Goal: Task Accomplishment & Management: Manage account settings

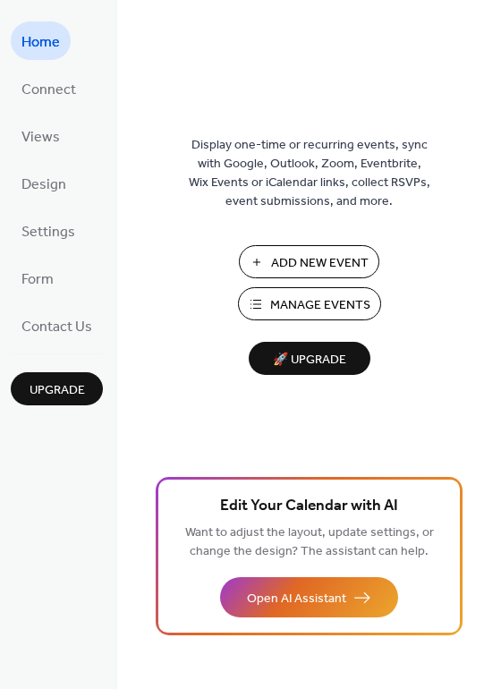
click at [311, 310] on span "Manage Events" at bounding box center [320, 305] width 100 height 19
click at [47, 189] on span "Design" at bounding box center [43, 185] width 45 height 28
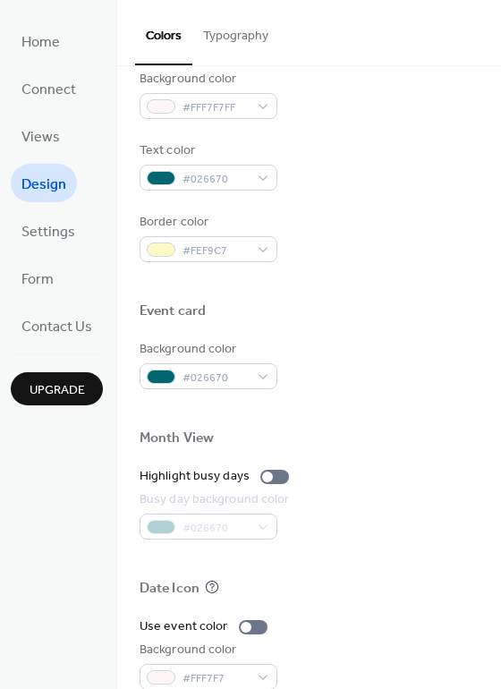
scroll to position [716, 0]
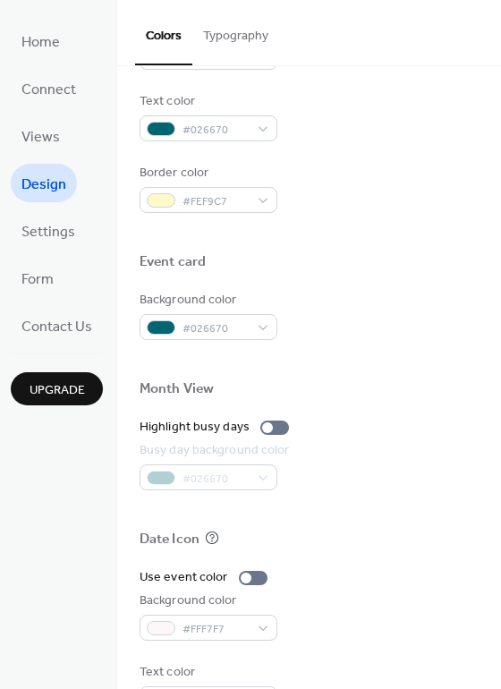
click at [250, 21] on button "Typography" at bounding box center [235, 32] width 87 height 64
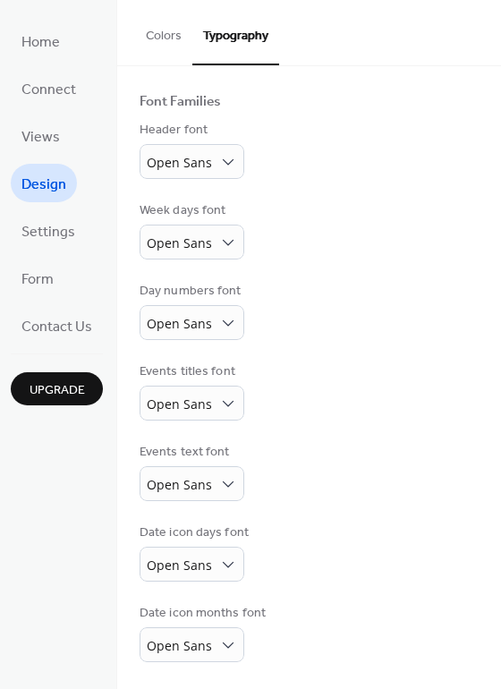
click at [149, 32] on button "Colors" at bounding box center [163, 32] width 57 height 64
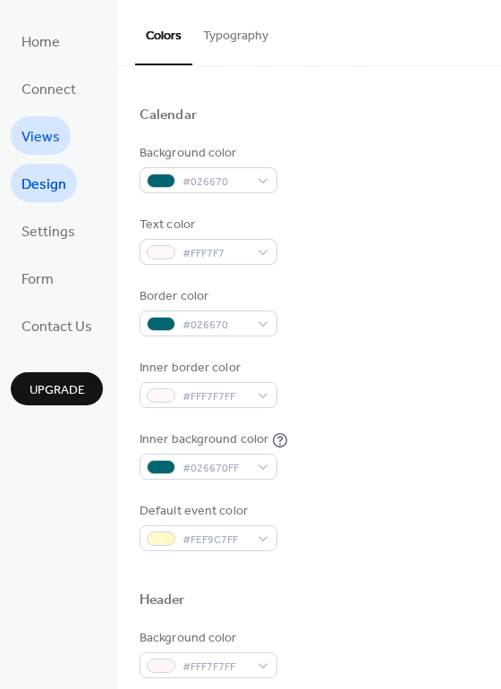
click at [51, 132] on span "Views" at bounding box center [40, 138] width 38 height 28
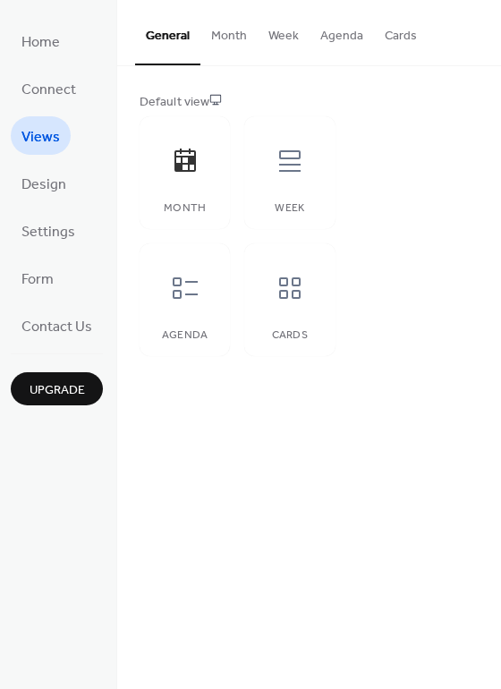
click at [214, 14] on button "Month" at bounding box center [229, 32] width 57 height 64
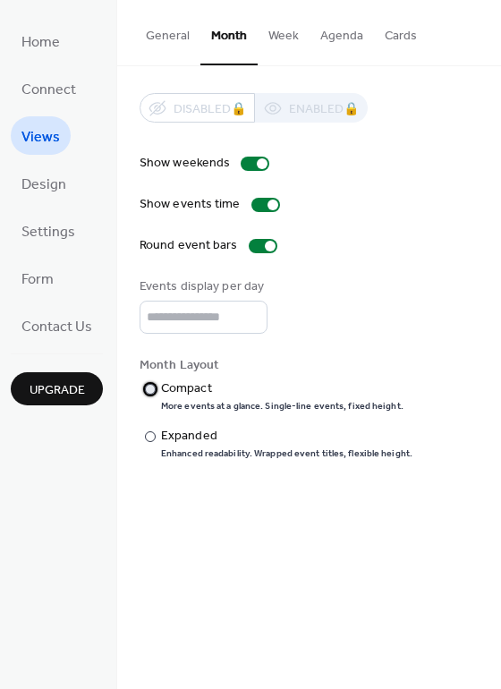
click at [194, 384] on div "Compact" at bounding box center [280, 389] width 239 height 19
click at [191, 436] on div "Expanded" at bounding box center [285, 436] width 248 height 19
click at [68, 189] on link "Design" at bounding box center [44, 183] width 66 height 38
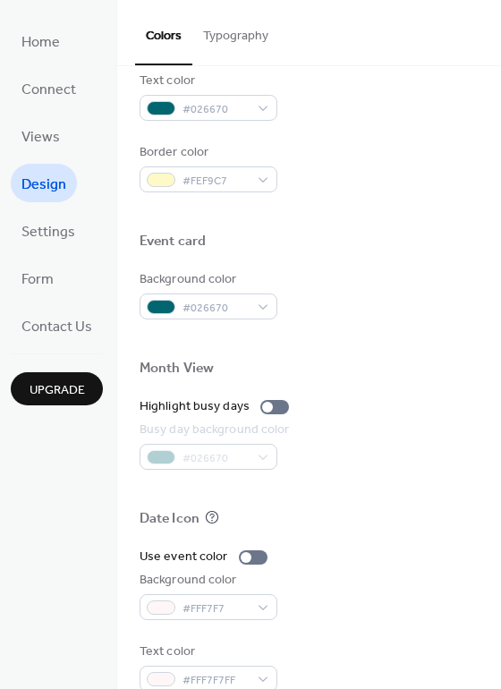
scroll to position [765, 0]
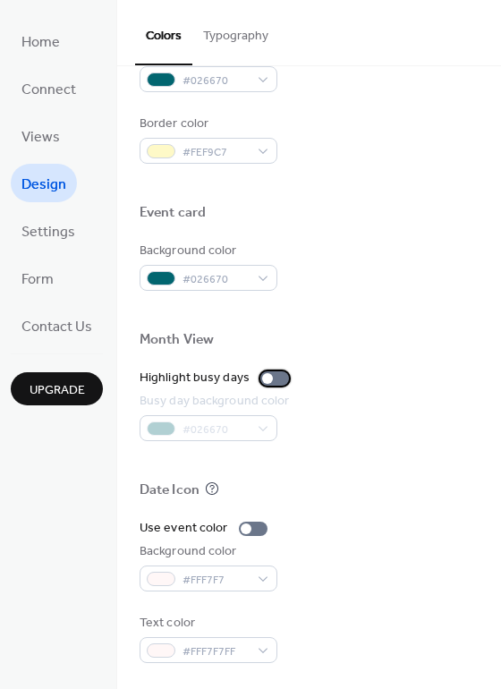
click at [281, 382] on div at bounding box center [274, 378] width 29 height 14
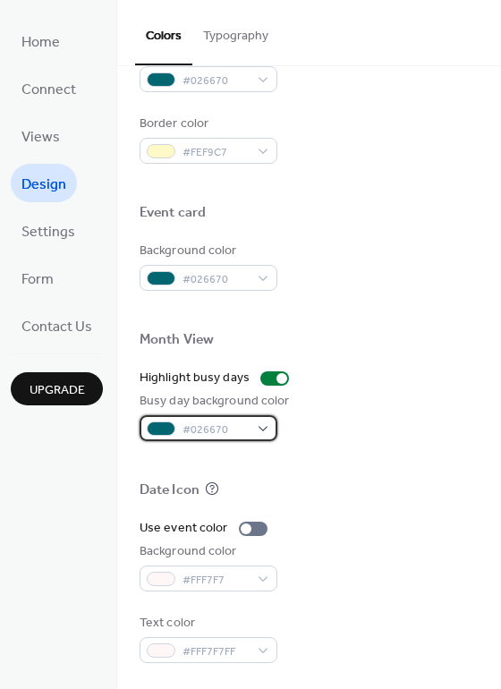
click at [195, 435] on span "#026670" at bounding box center [216, 430] width 66 height 19
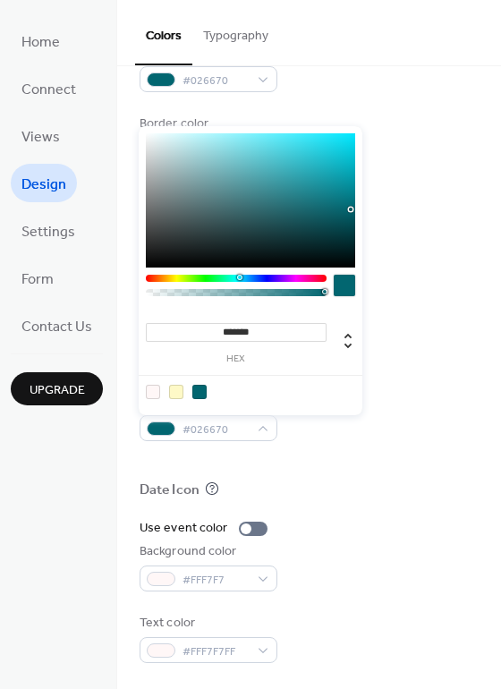
click at [177, 389] on div at bounding box center [176, 392] width 14 height 14
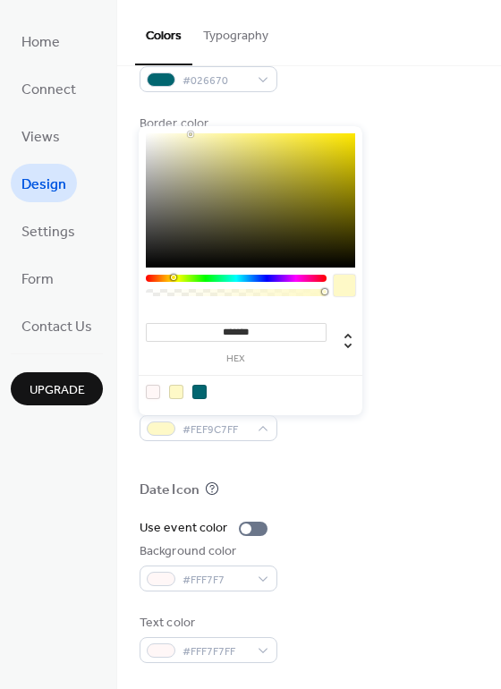
click at [147, 397] on div at bounding box center [153, 392] width 14 height 14
type input "*******"
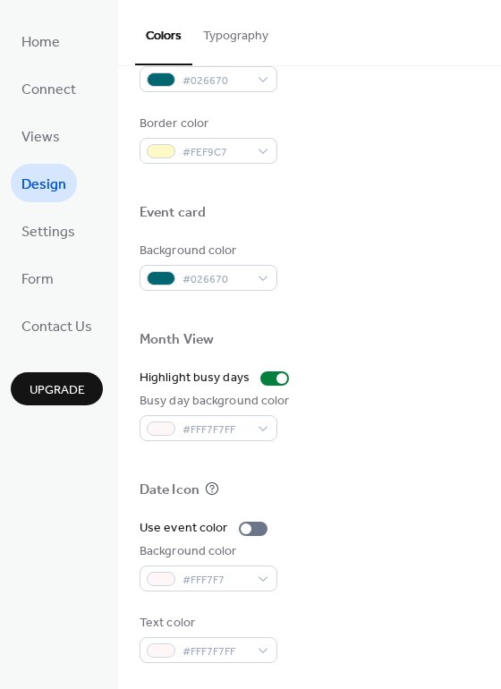
click at [367, 469] on div at bounding box center [309, 461] width 339 height 40
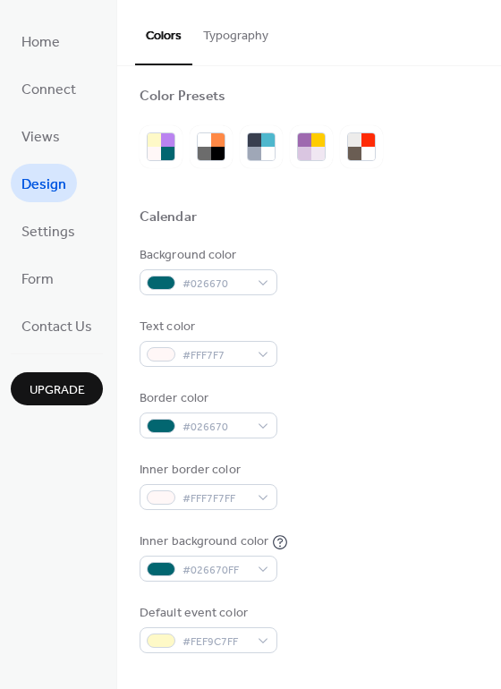
scroll to position [0, 0]
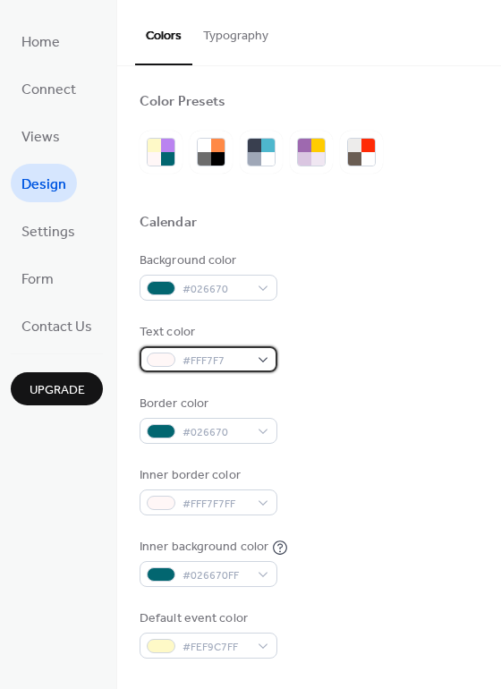
click at [256, 361] on div "#FFF7F7" at bounding box center [209, 359] width 138 height 26
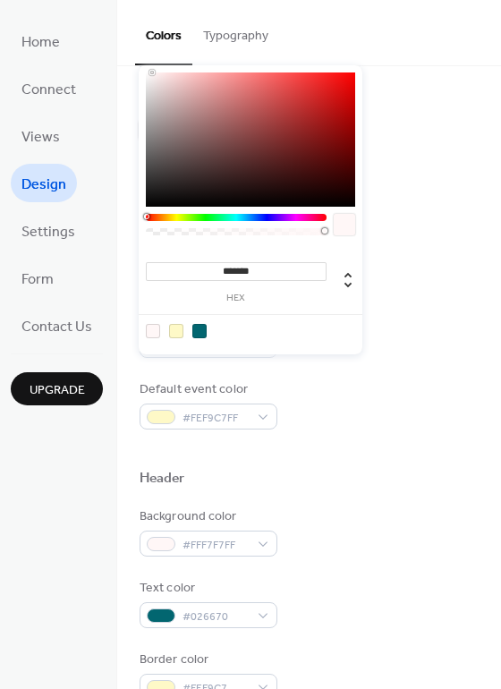
scroll to position [358, 0]
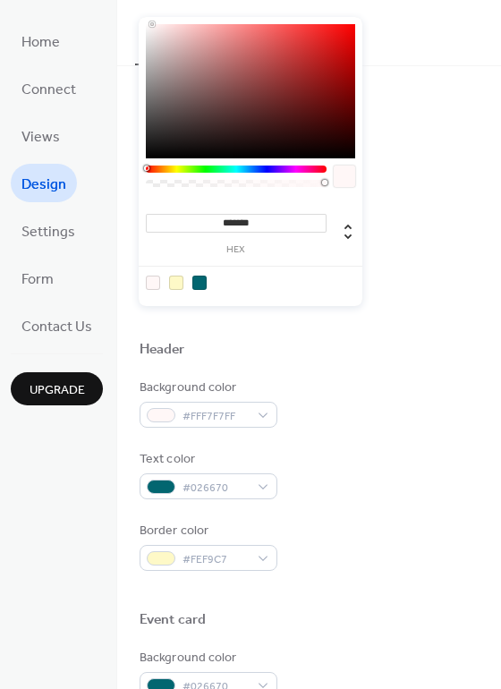
click at [200, 277] on div at bounding box center [199, 283] width 14 height 14
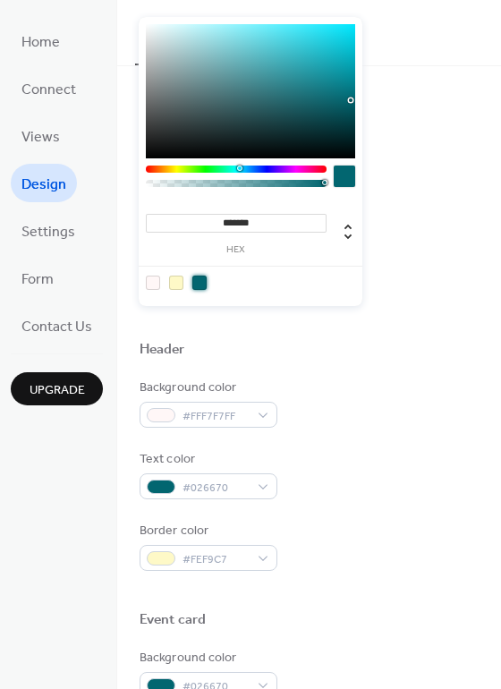
type input "*******"
click at [409, 361] on div "Header" at bounding box center [309, 352] width 339 height 23
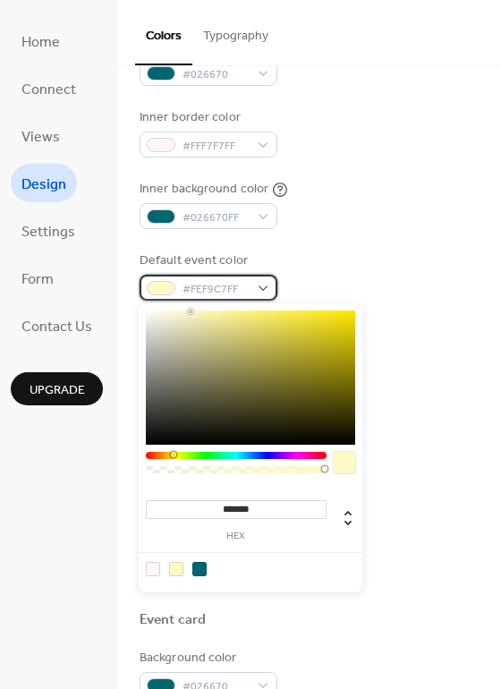
click at [225, 280] on span "#FEF9C7FF" at bounding box center [216, 289] width 66 height 19
click at [195, 568] on div at bounding box center [199, 569] width 14 height 14
type input "*******"
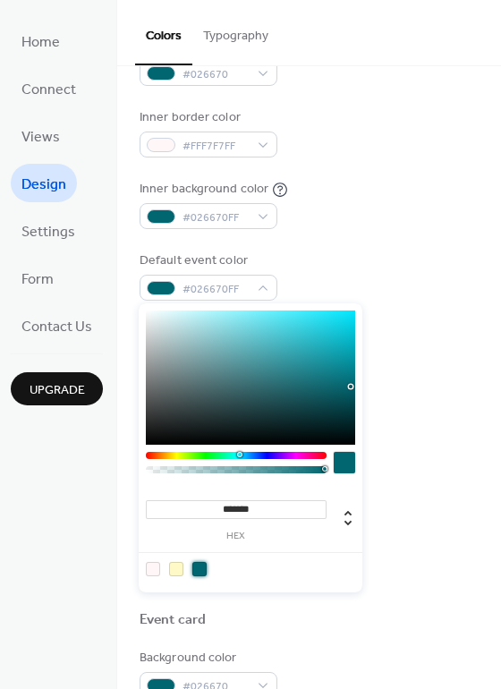
click at [396, 291] on div "Default event color #026670FF" at bounding box center [309, 276] width 339 height 49
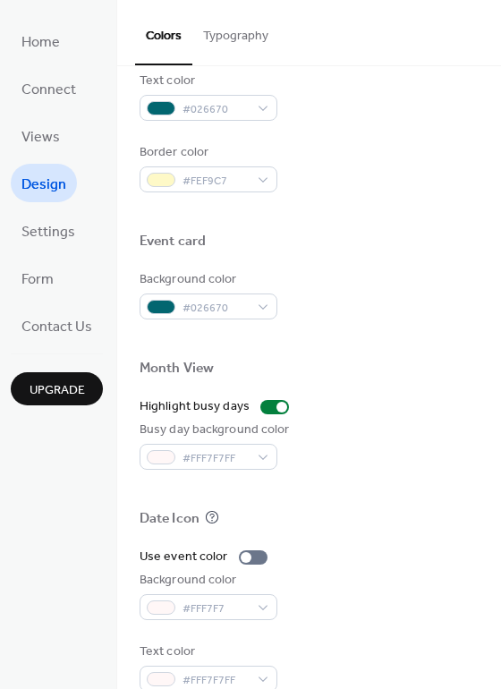
scroll to position [765, 0]
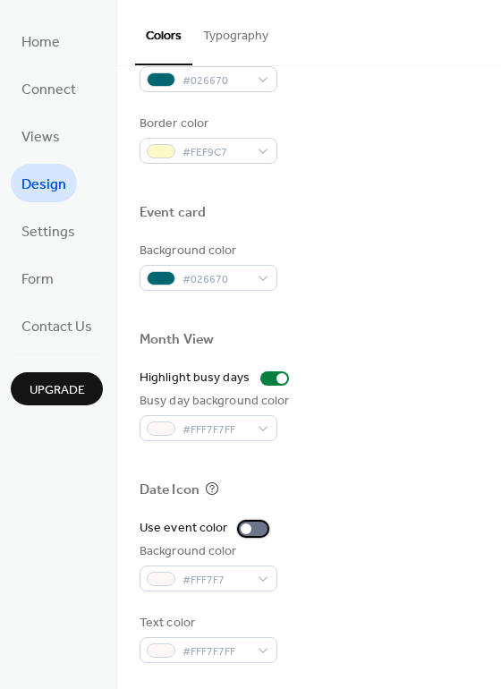
click at [249, 525] on div at bounding box center [253, 529] width 29 height 14
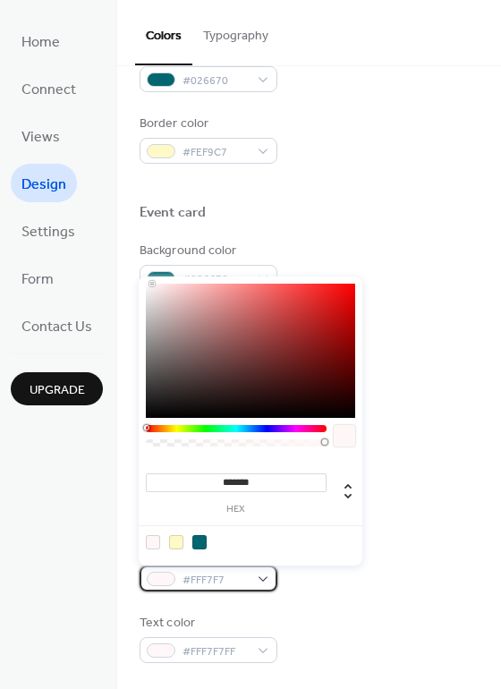
click at [267, 577] on div "#FFF7F7" at bounding box center [209, 579] width 138 height 26
click at [201, 541] on div at bounding box center [199, 542] width 14 height 14
type input "*******"
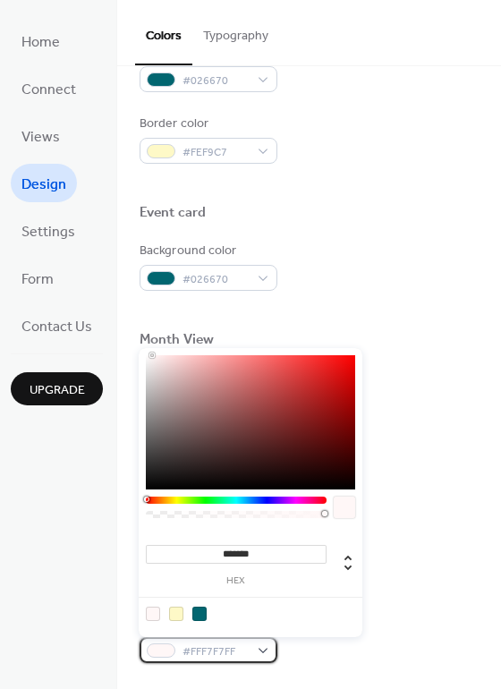
click at [260, 644] on div "#FFF7F7FF" at bounding box center [209, 650] width 138 height 26
click at [203, 615] on div at bounding box center [199, 614] width 14 height 14
type input "*******"
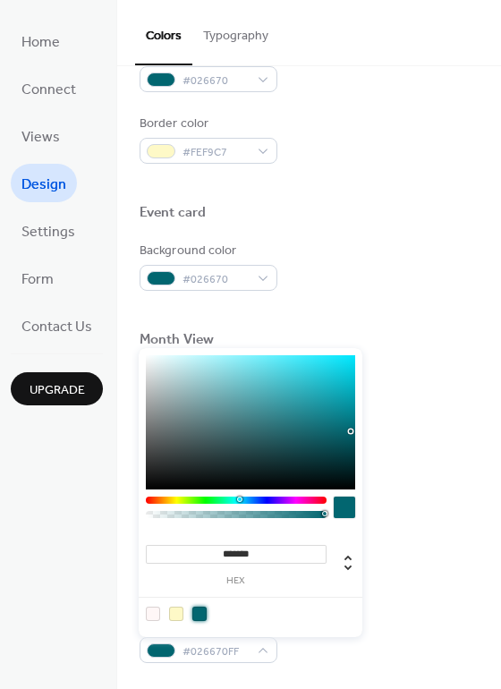
click at [423, 599] on div "Use event color Background color #026670FF Text color #026670FF" at bounding box center [309, 591] width 339 height 144
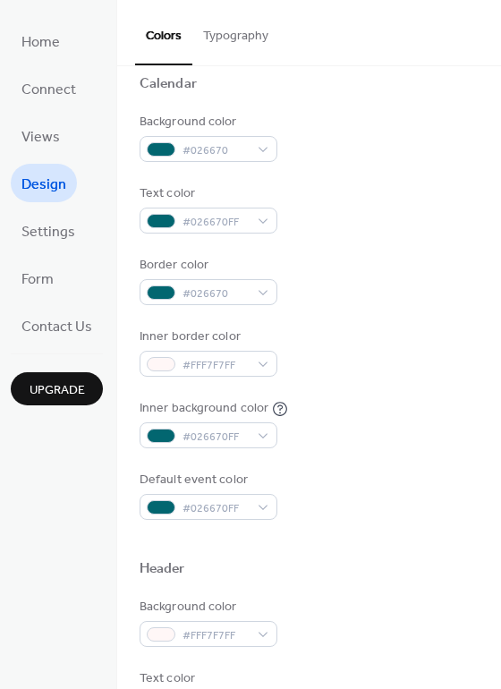
scroll to position [0, 0]
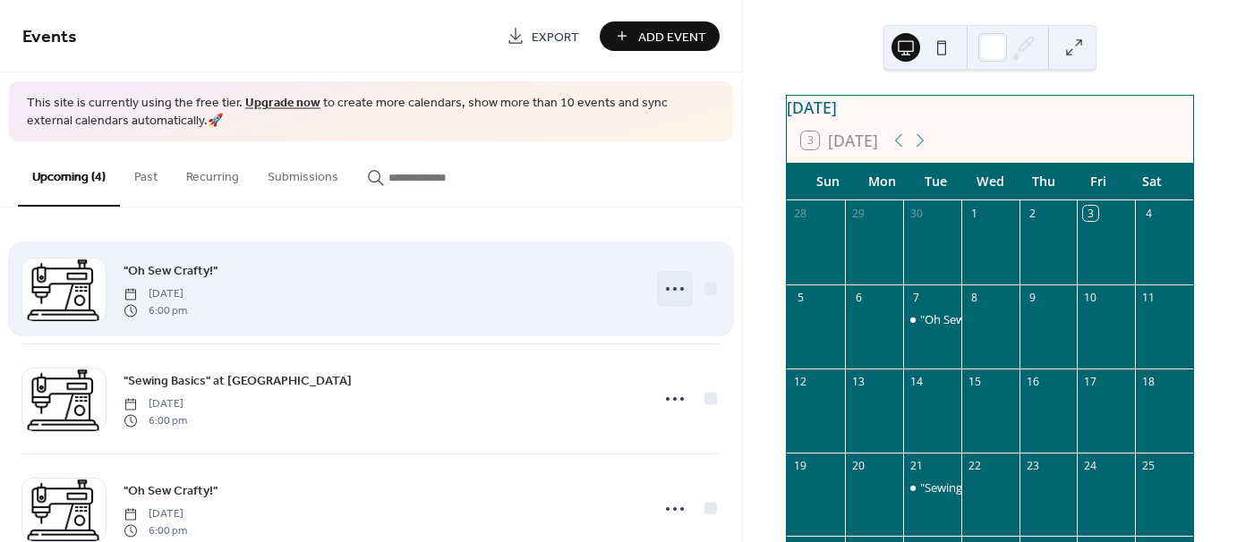
click at [666, 289] on icon at bounding box center [675, 289] width 29 height 29
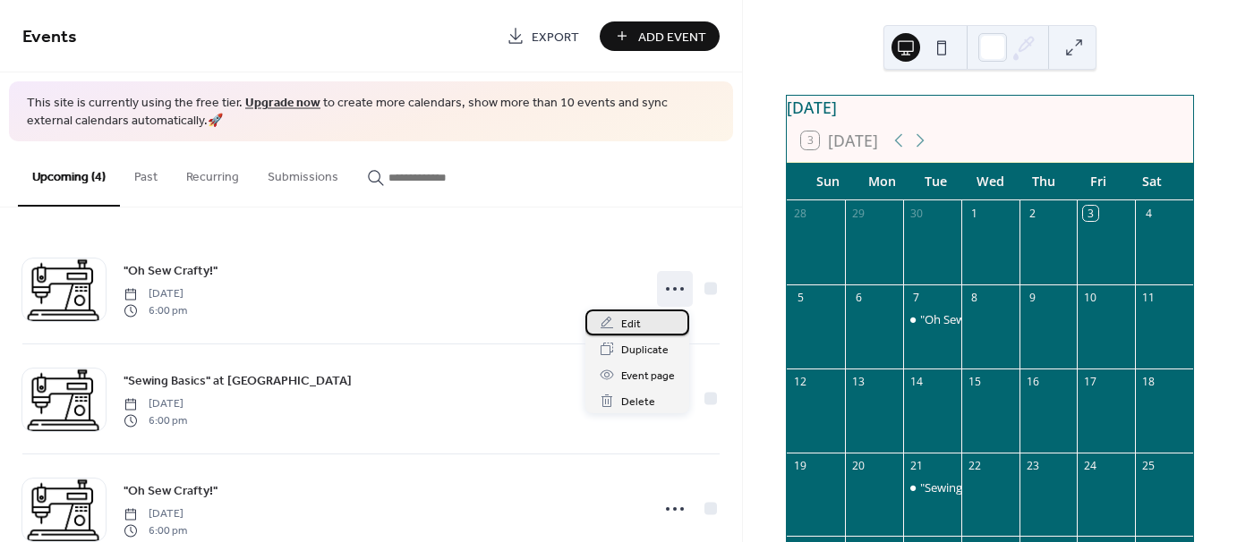
click at [644, 322] on div "Edit" at bounding box center [637, 323] width 104 height 26
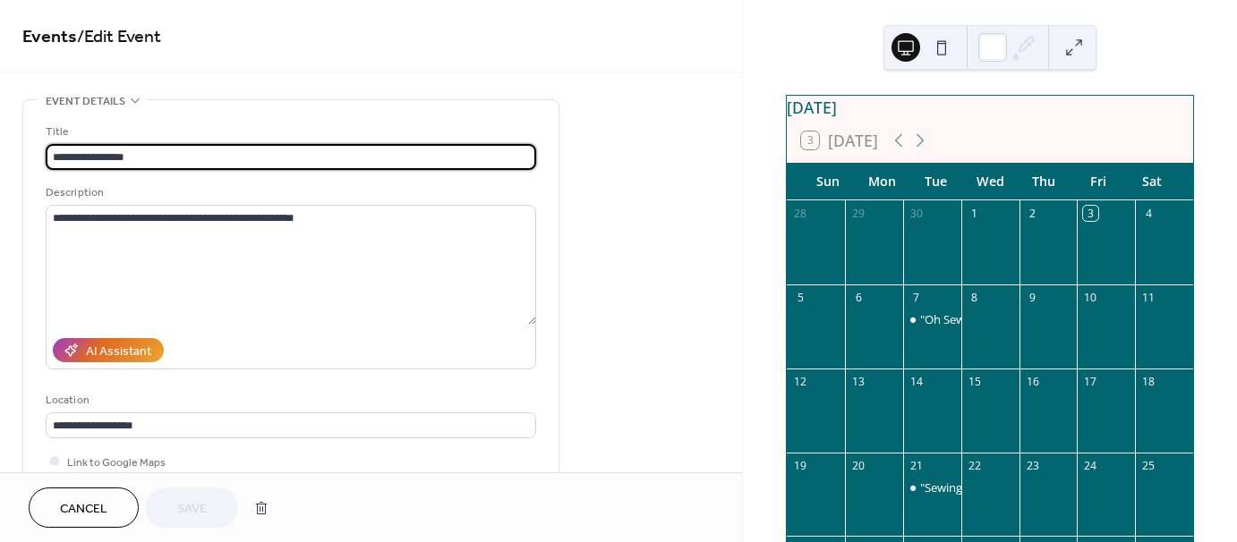
click at [55, 155] on input "**********" at bounding box center [291, 157] width 491 height 26
drag, startPoint x: 135, startPoint y: 150, endPoint x: 18, endPoint y: 147, distance: 117.3
type input "**********"
click at [218, 501] on button "Save" at bounding box center [192, 508] width 92 height 40
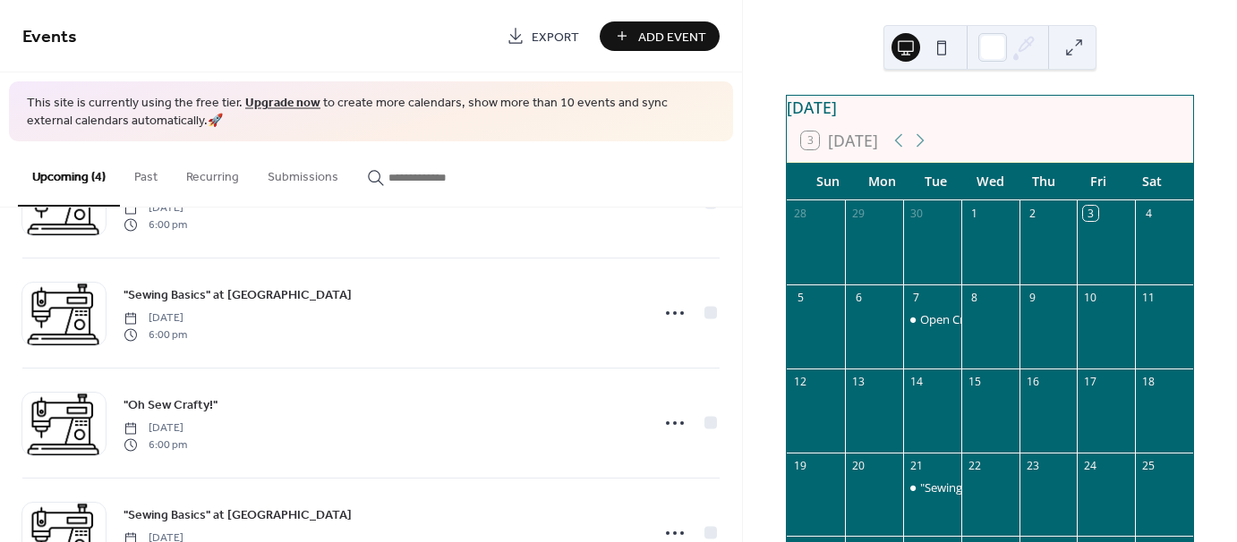
scroll to position [90, 0]
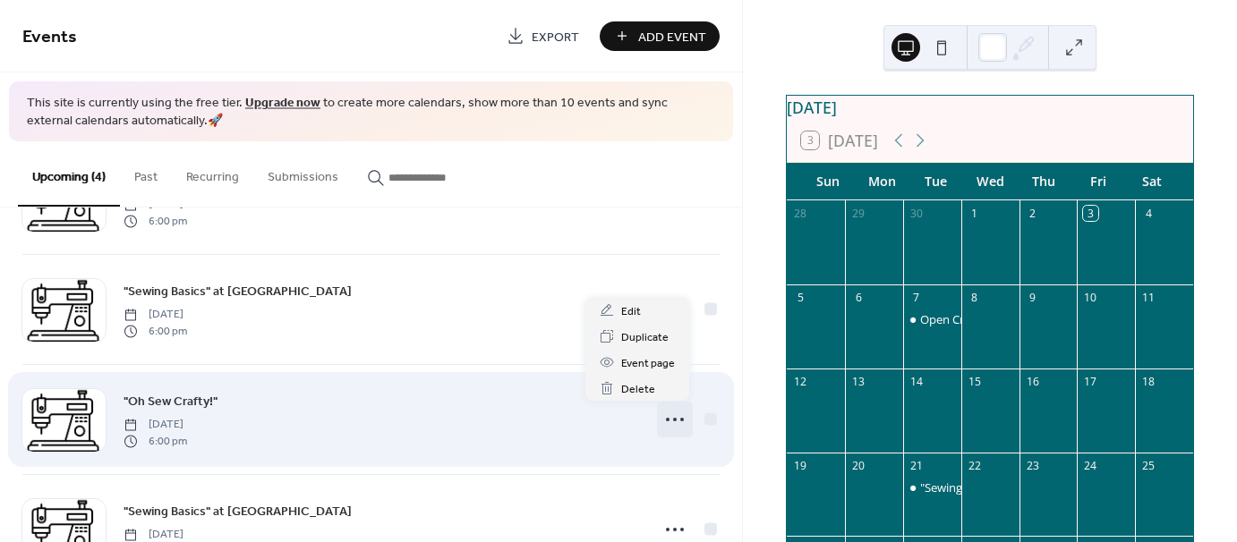
click at [672, 422] on icon at bounding box center [675, 419] width 29 height 29
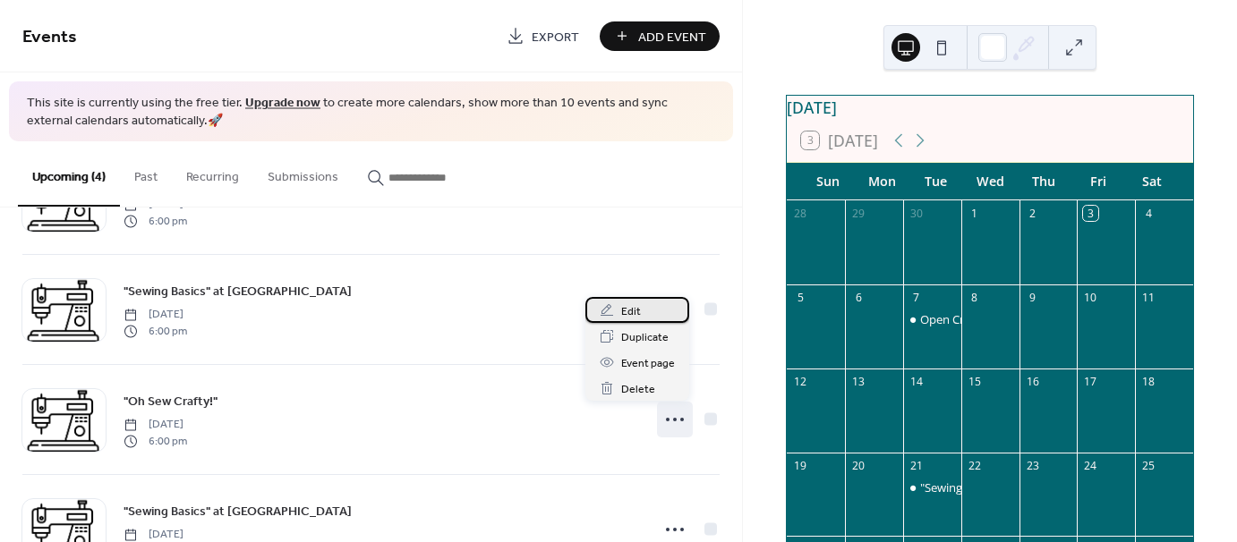
click at [642, 312] on div "Edit" at bounding box center [637, 310] width 104 height 26
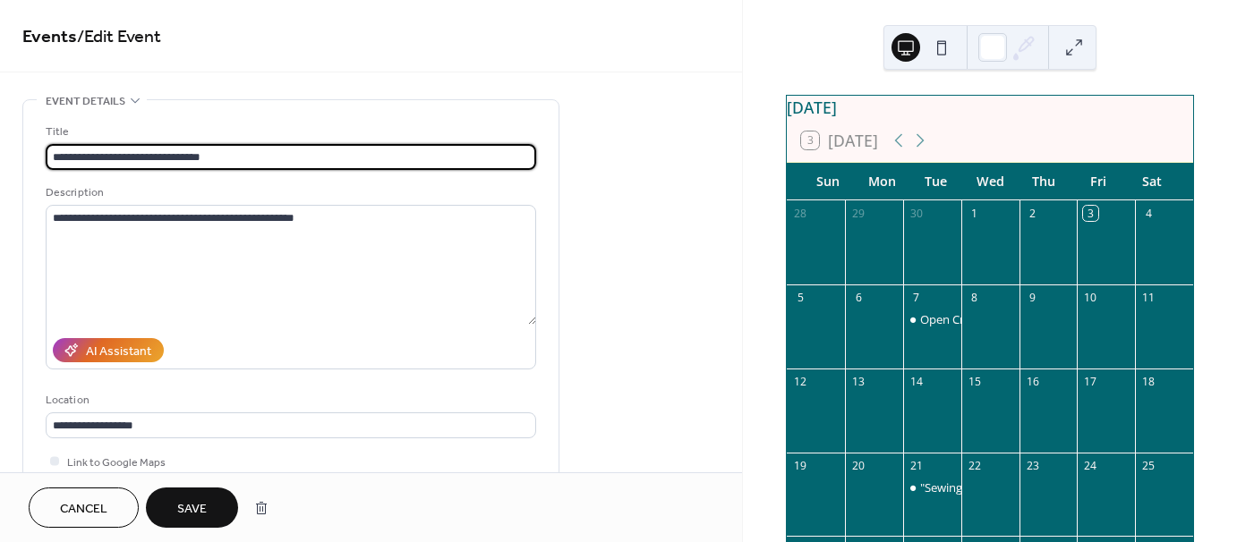
type input "**********"
click at [218, 490] on button "Save" at bounding box center [192, 508] width 92 height 40
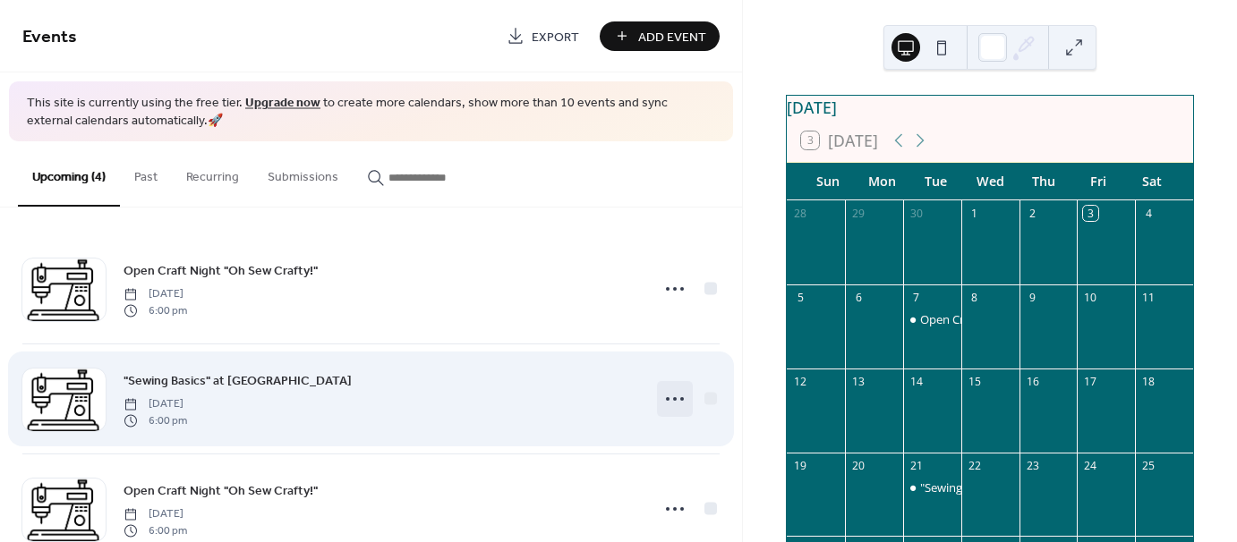
click at [667, 395] on icon at bounding box center [675, 399] width 29 height 29
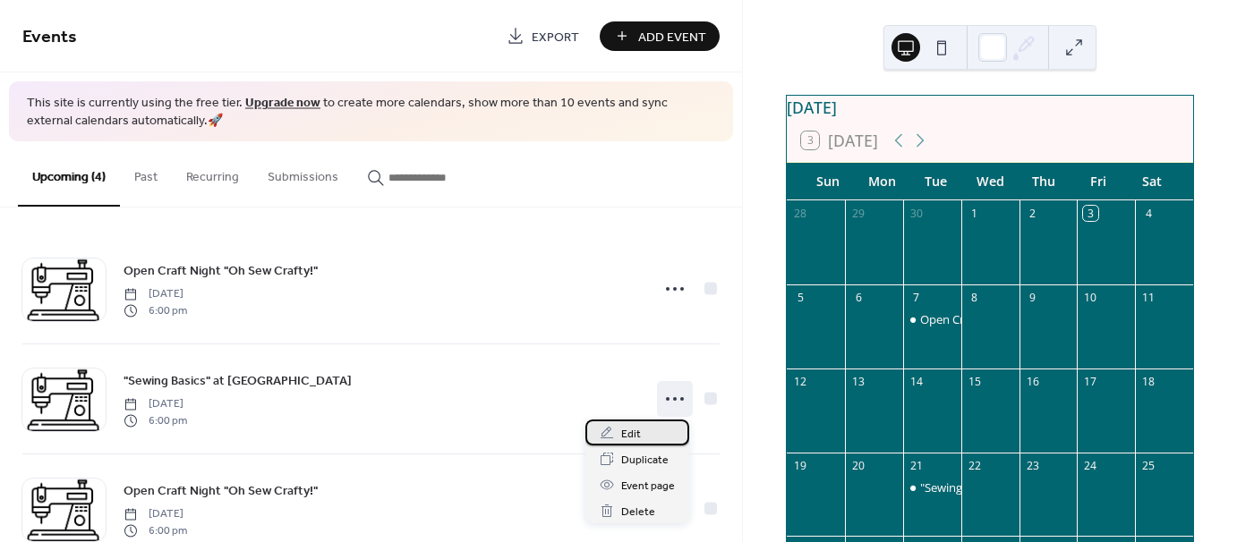
click at [636, 432] on span "Edit" at bounding box center [631, 434] width 20 height 19
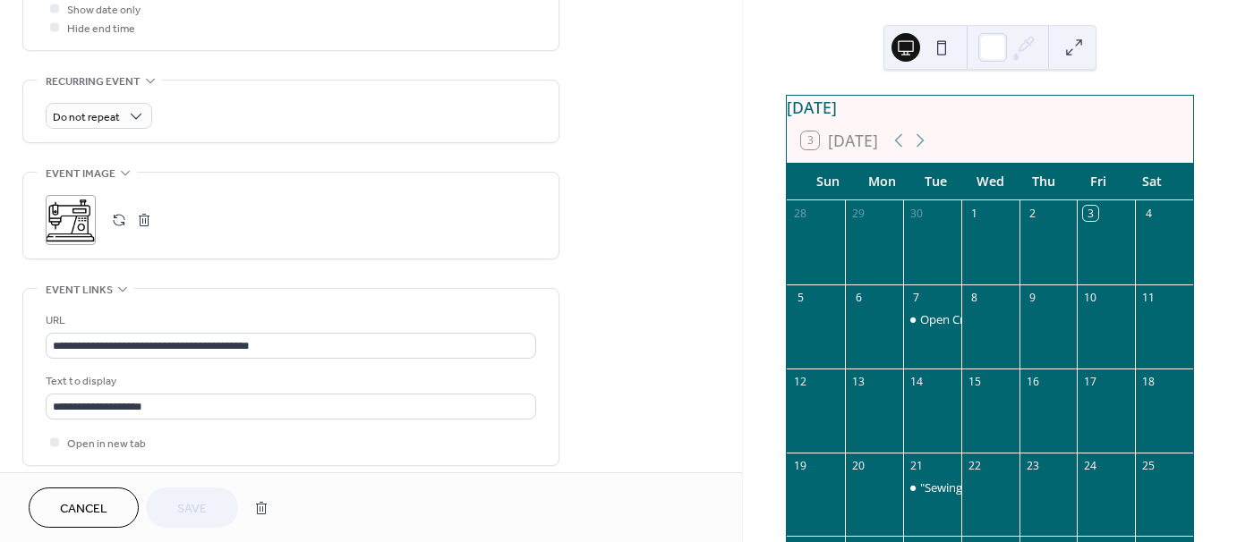
scroll to position [716, 0]
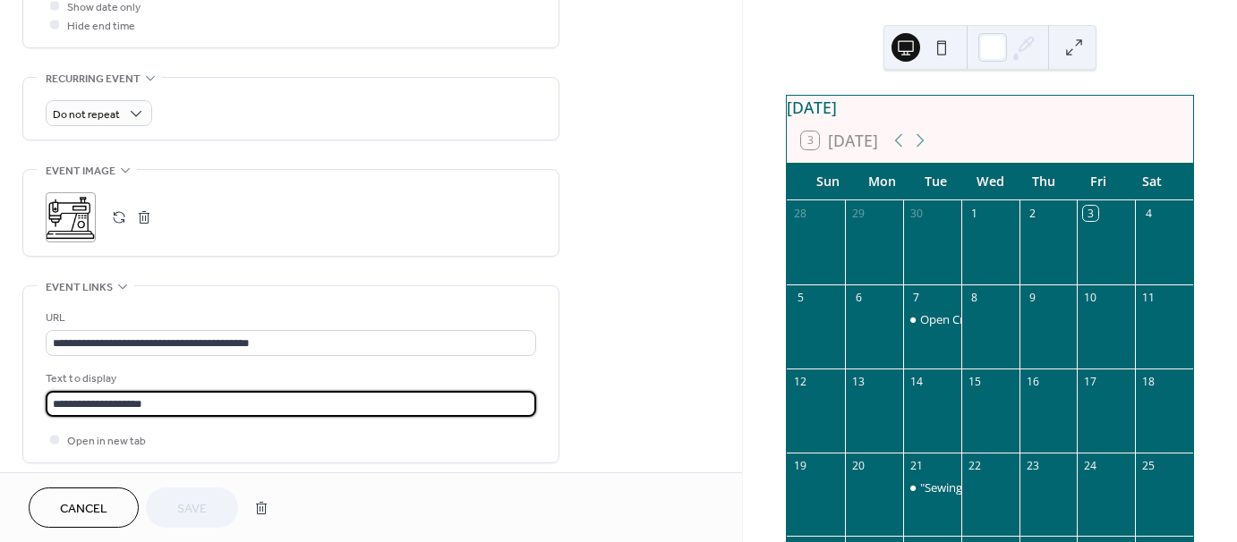
drag, startPoint x: 84, startPoint y: 398, endPoint x: 40, endPoint y: 398, distance: 43.9
click at [40, 398] on div "**********" at bounding box center [290, 374] width 535 height 176
drag, startPoint x: 186, startPoint y: 405, endPoint x: -23, endPoint y: 400, distance: 209.5
click at [0, 400] on html "**********" at bounding box center [618, 271] width 1237 height 542
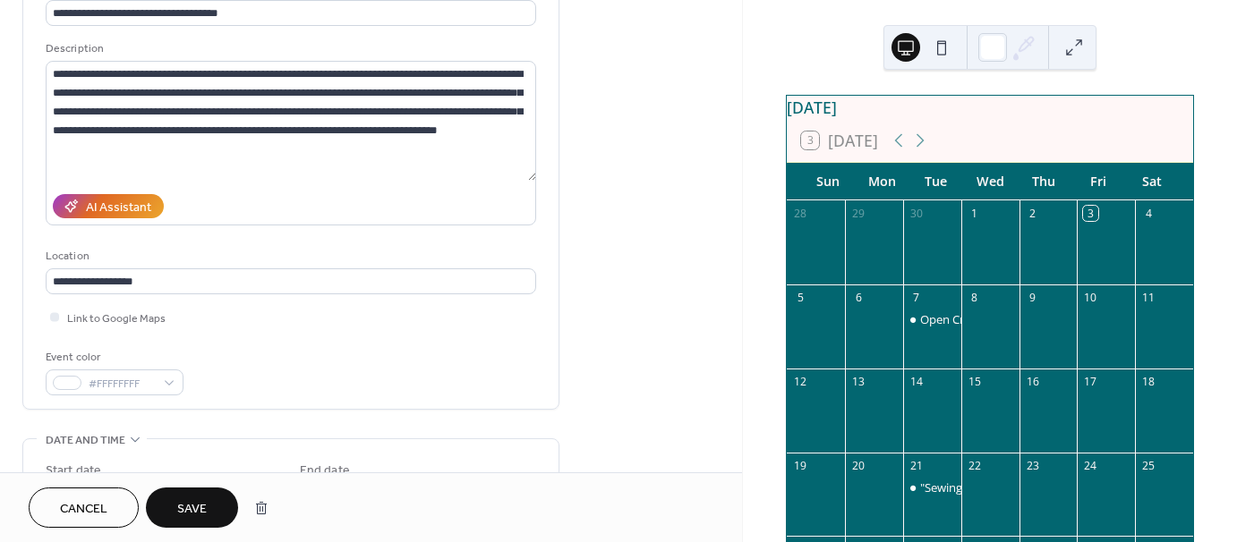
scroll to position [90, 0]
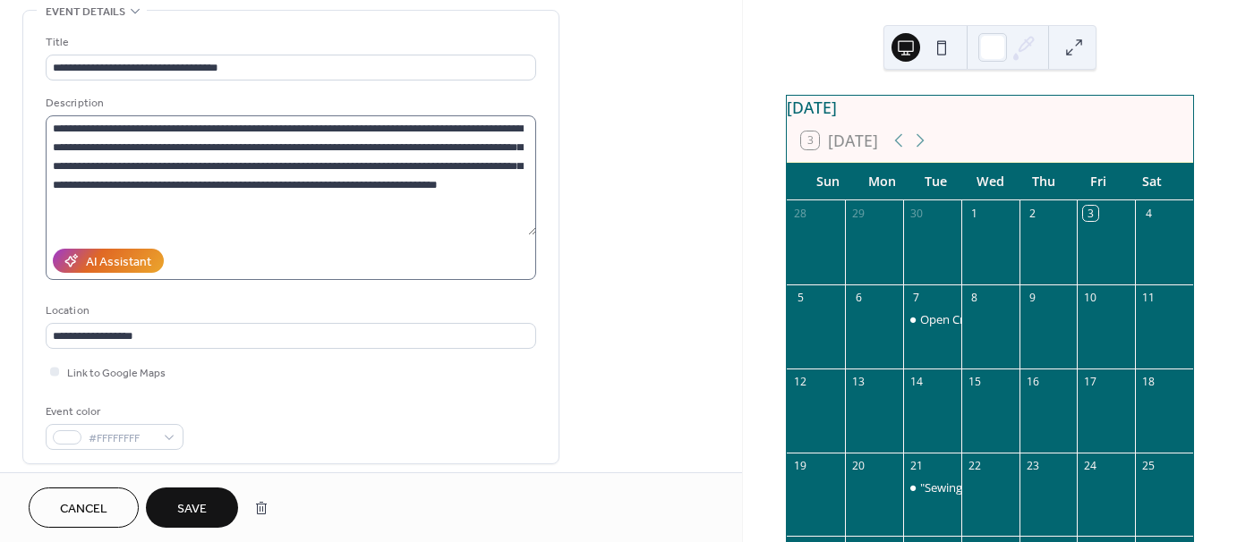
type input "**********"
click at [50, 124] on textarea "**********" at bounding box center [291, 175] width 491 height 120
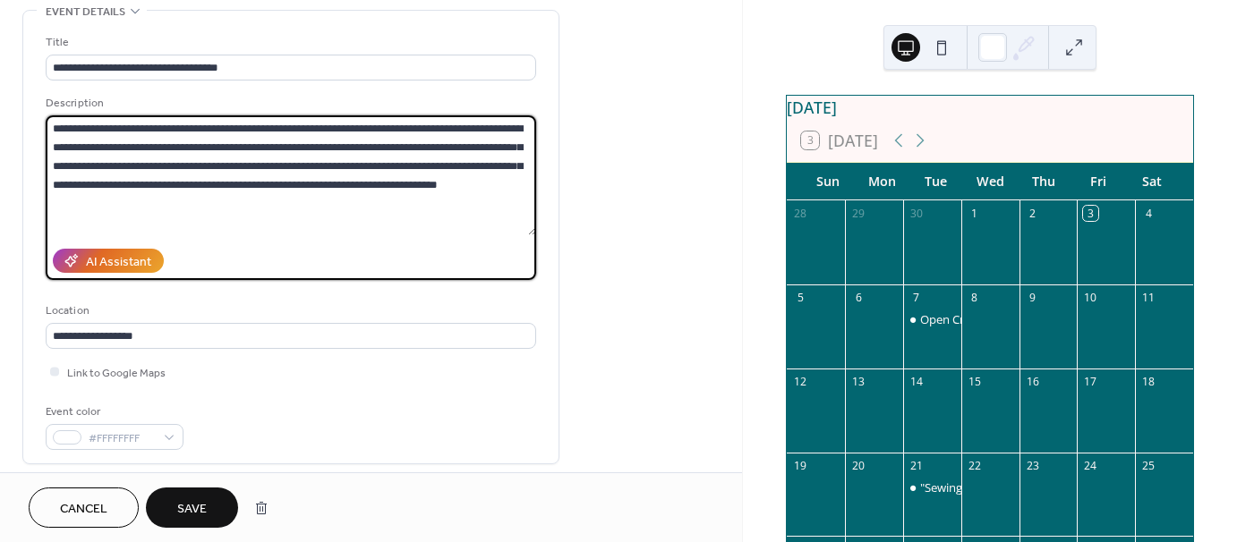
paste textarea "**********"
drag, startPoint x: 90, startPoint y: 142, endPoint x: 226, endPoint y: 141, distance: 135.2
click at [226, 141] on textarea "**********" at bounding box center [291, 175] width 491 height 120
type textarea "**********"
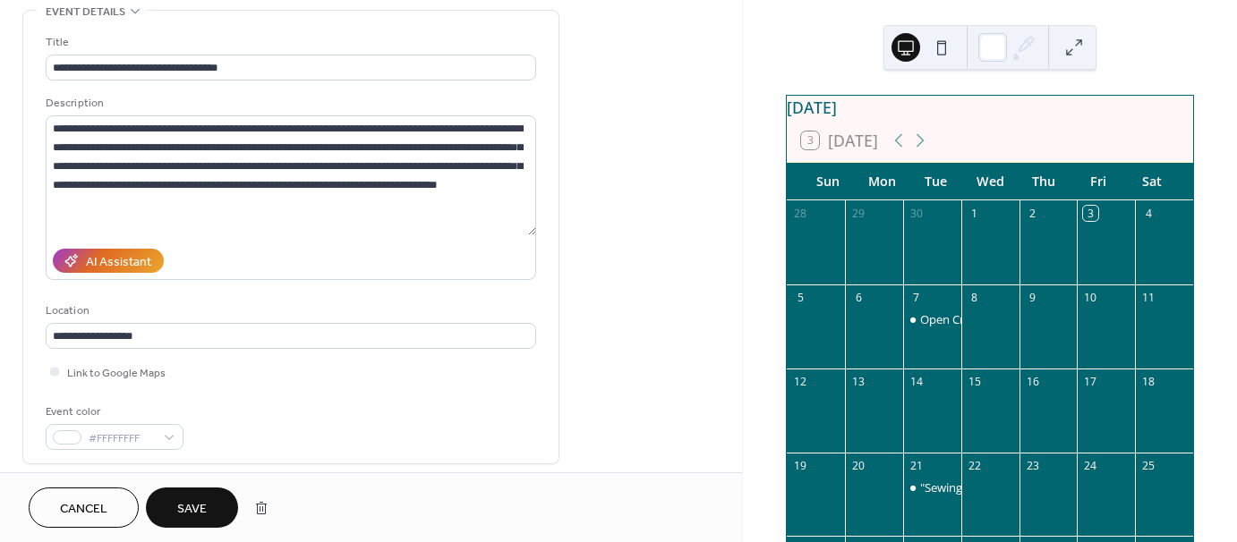
click at [215, 510] on button "Save" at bounding box center [192, 508] width 92 height 40
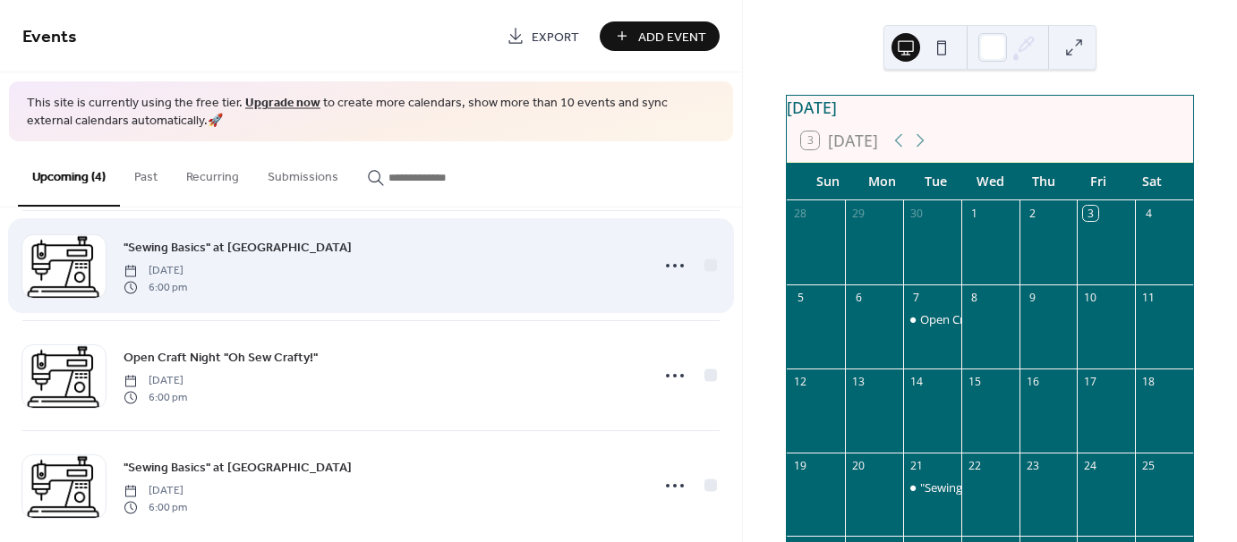
scroll to position [157, 0]
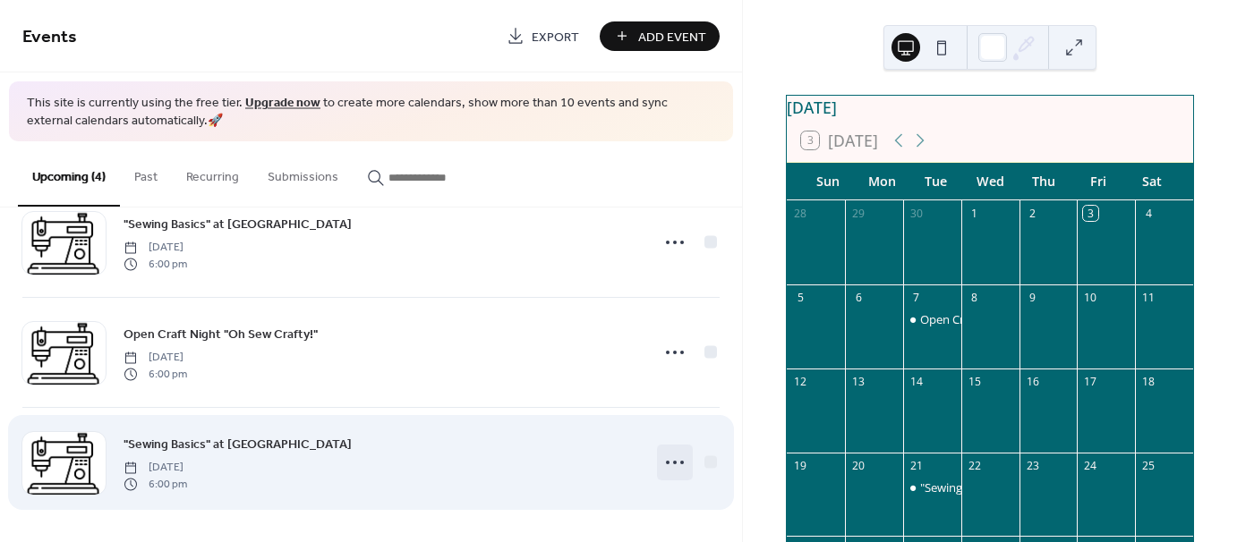
click at [668, 462] on icon at bounding box center [675, 462] width 29 height 29
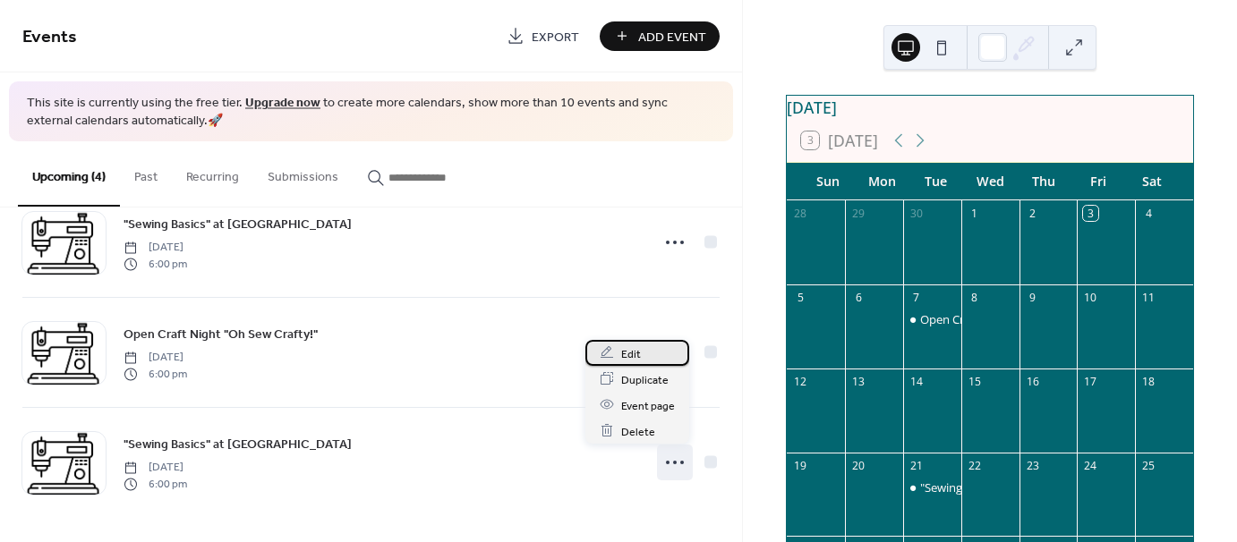
click at [628, 356] on span "Edit" at bounding box center [631, 354] width 20 height 19
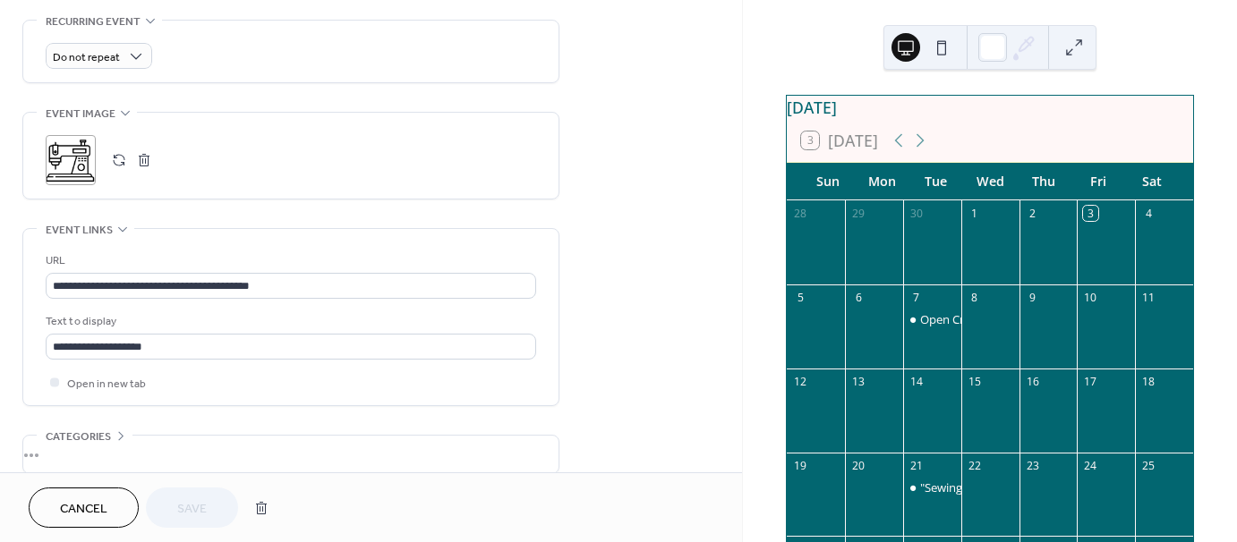
scroll to position [806, 0]
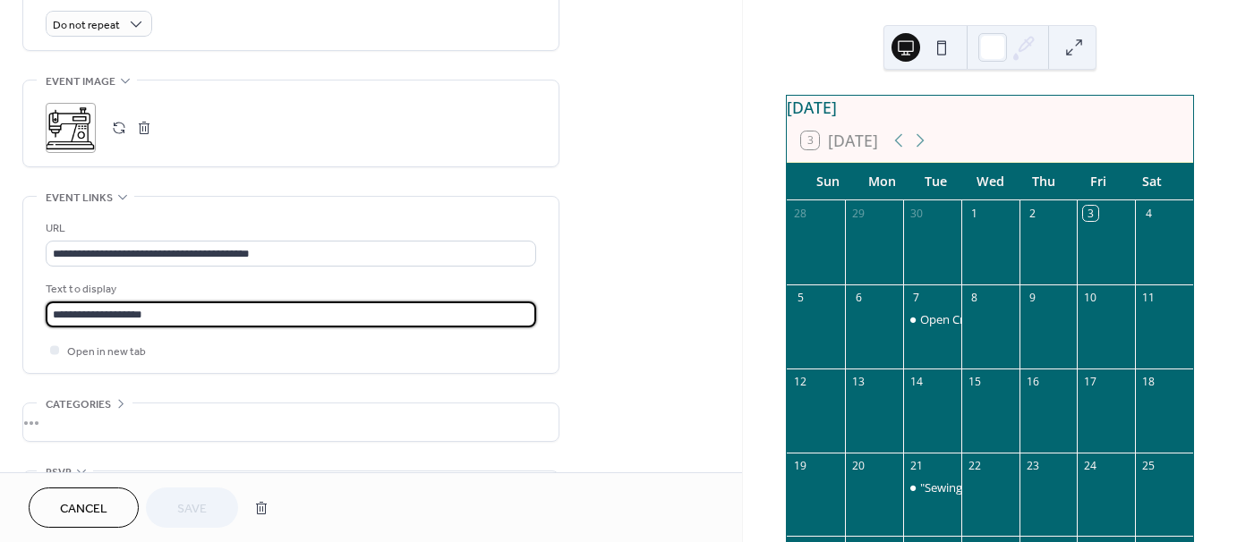
drag, startPoint x: 169, startPoint y: 315, endPoint x: -26, endPoint y: 286, distance: 197.4
click at [0, 286] on html "**********" at bounding box center [618, 271] width 1237 height 542
paste input "*"
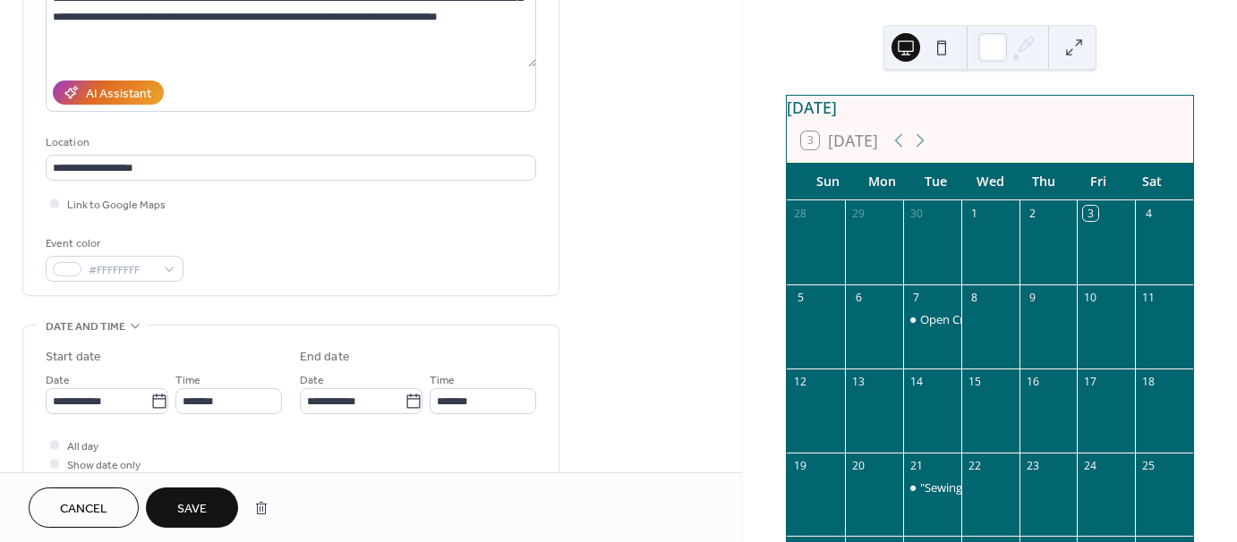
scroll to position [0, 0]
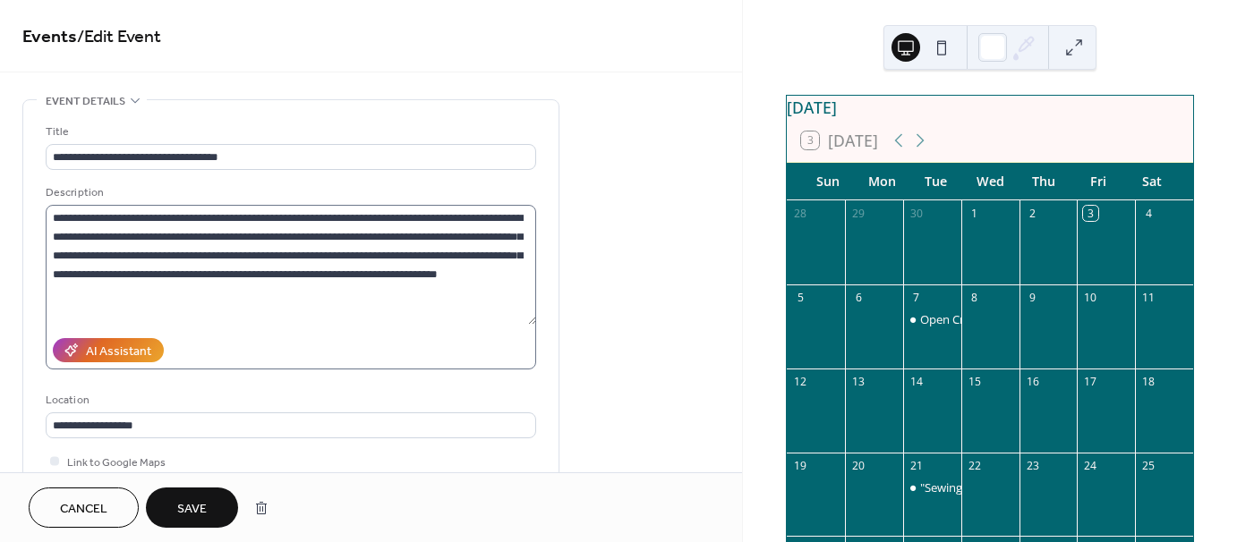
type input "**********"
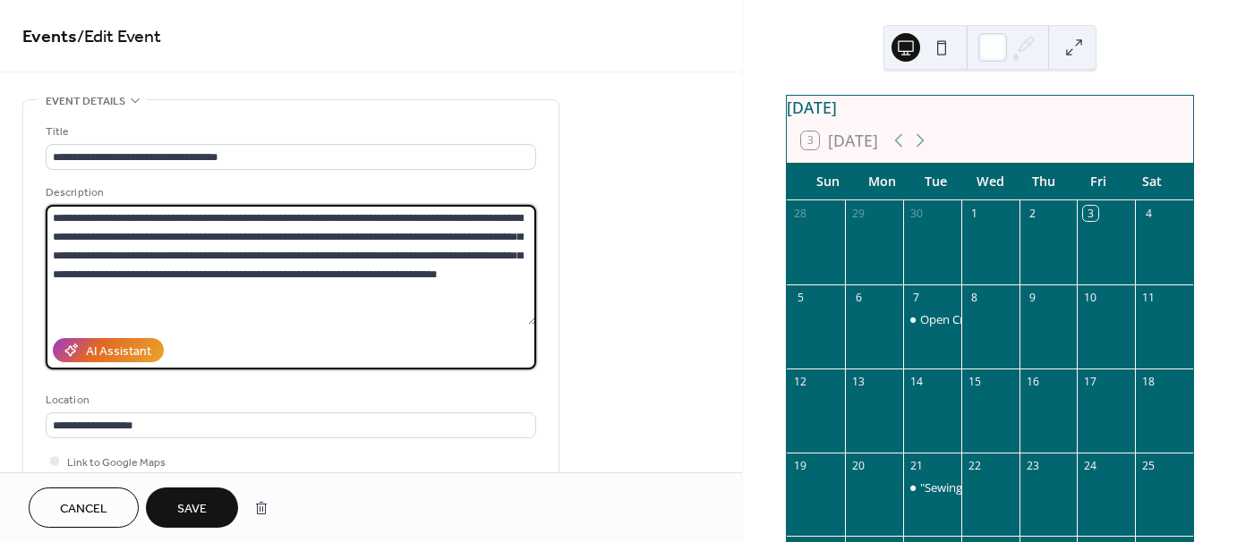
click at [52, 218] on textarea "**********" at bounding box center [291, 265] width 491 height 120
paste textarea "**********"
type textarea "**********"
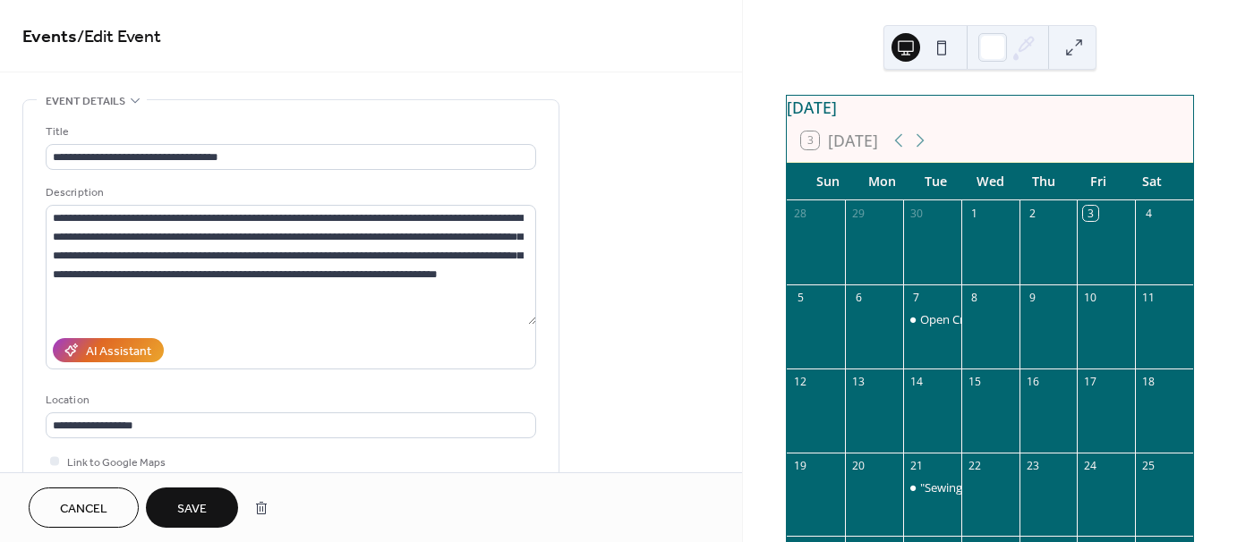
click at [190, 502] on span "Save" at bounding box center [192, 509] width 30 height 19
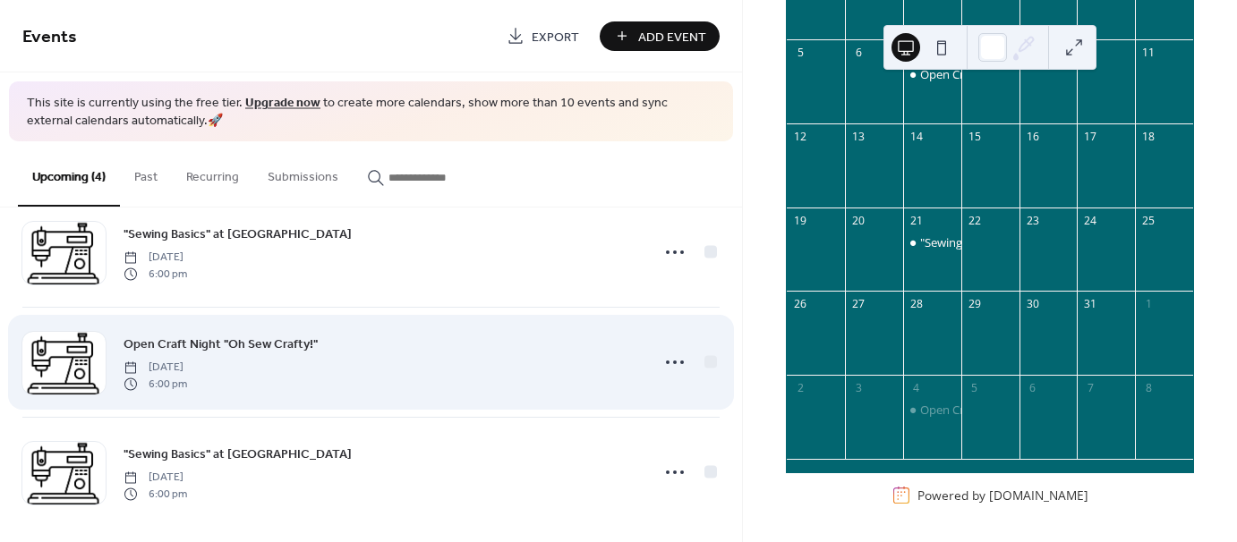
scroll to position [157, 0]
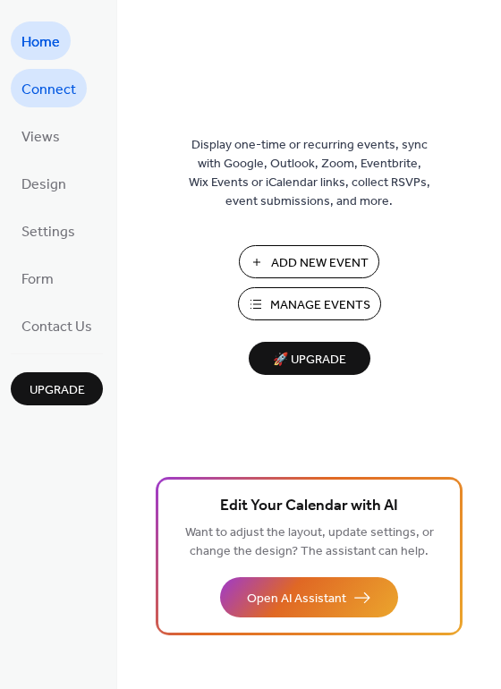
click at [63, 90] on span "Connect" at bounding box center [48, 90] width 55 height 28
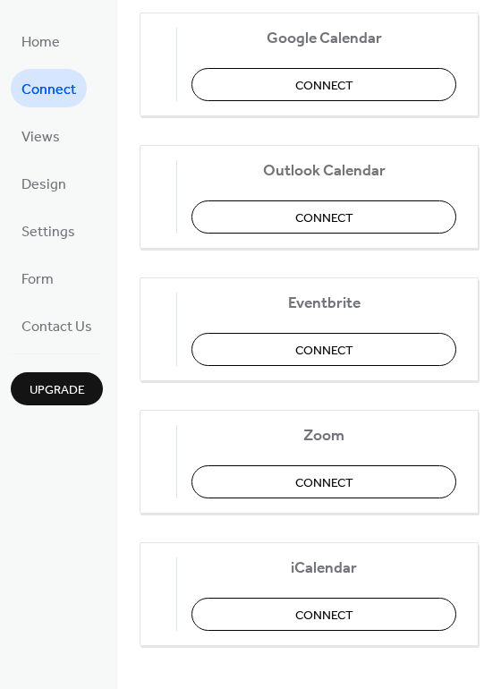
scroll to position [372, 0]
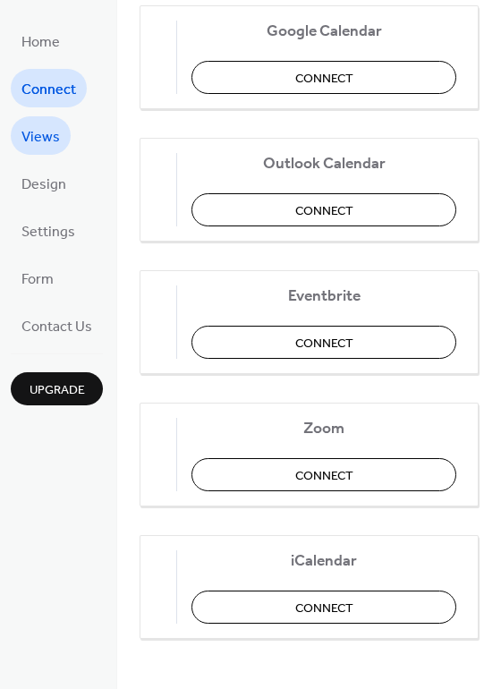
click at [62, 139] on link "Views" at bounding box center [41, 135] width 60 height 38
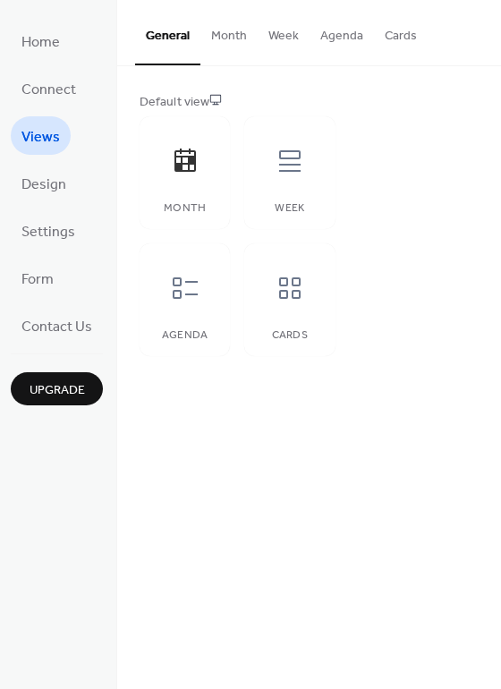
click at [218, 42] on button "Month" at bounding box center [229, 32] width 57 height 64
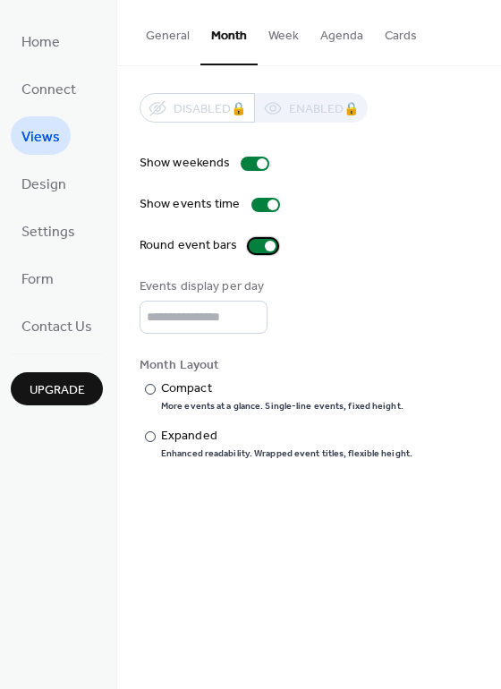
click at [253, 243] on div at bounding box center [263, 246] width 29 height 14
click at [253, 243] on div at bounding box center [256, 246] width 11 height 11
click at [263, 42] on button "Week" at bounding box center [284, 32] width 52 height 64
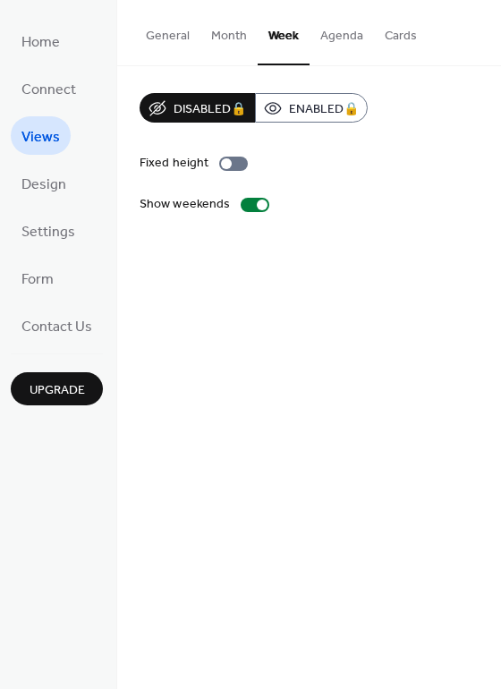
click at [215, 31] on button "Month" at bounding box center [229, 32] width 57 height 64
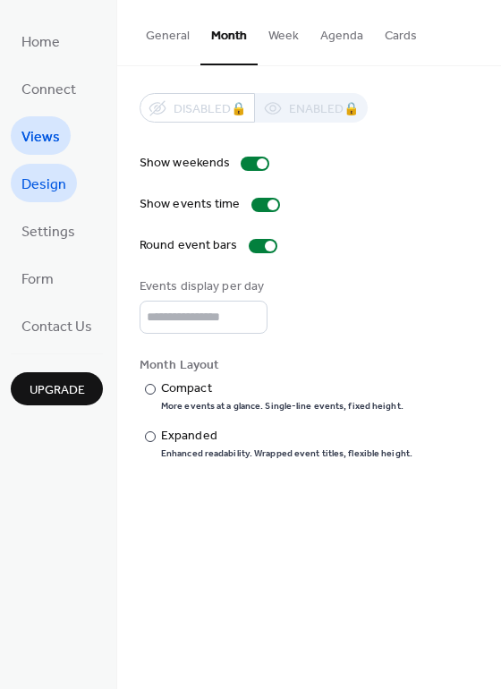
click at [47, 175] on span "Design" at bounding box center [43, 185] width 45 height 28
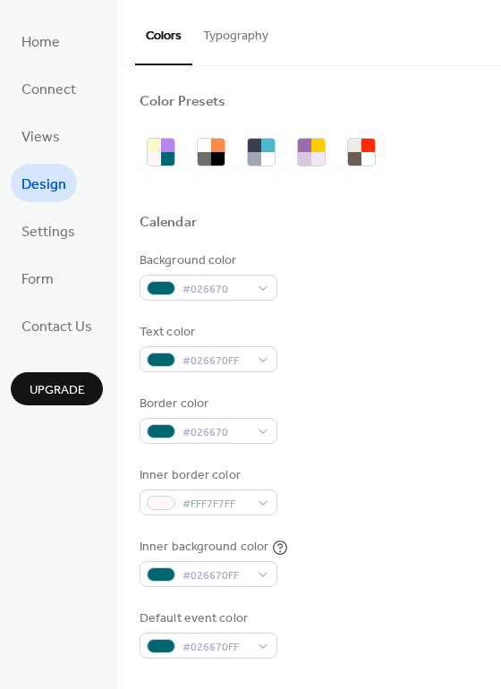
click at [252, 37] on button "Typography" at bounding box center [235, 32] width 87 height 64
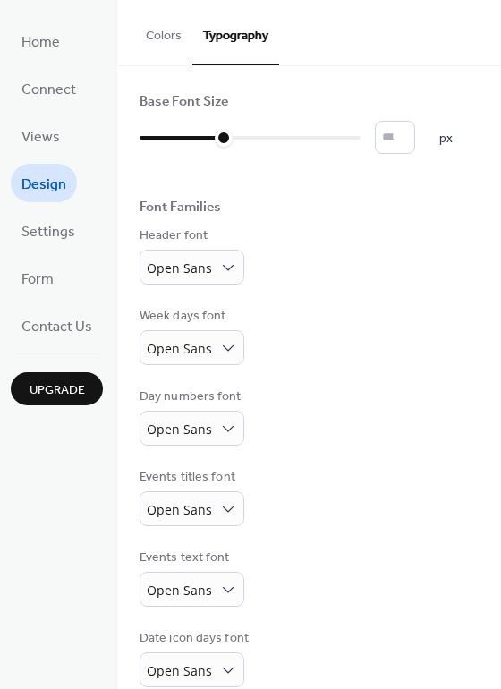
click at [157, 44] on button "Colors" at bounding box center [163, 32] width 57 height 64
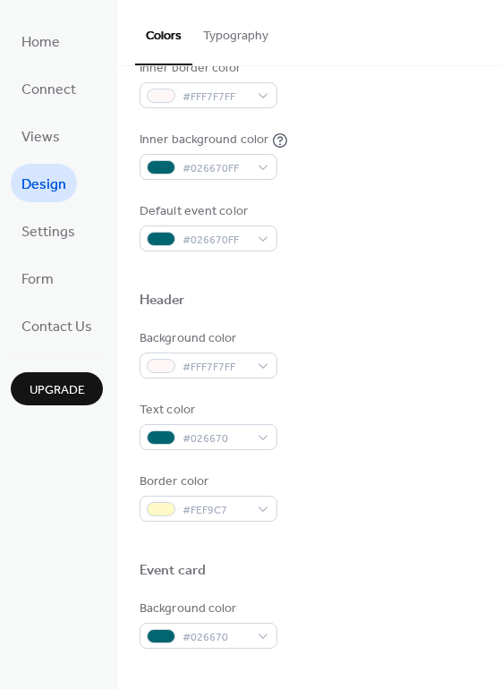
scroll to position [765, 0]
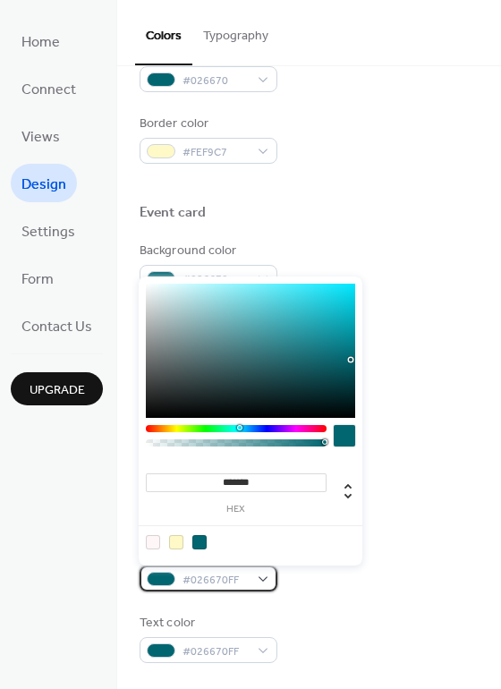
click at [249, 566] on div "#026670FF" at bounding box center [209, 579] width 138 height 26
click at [154, 540] on div at bounding box center [153, 542] width 14 height 14
type input "*******"
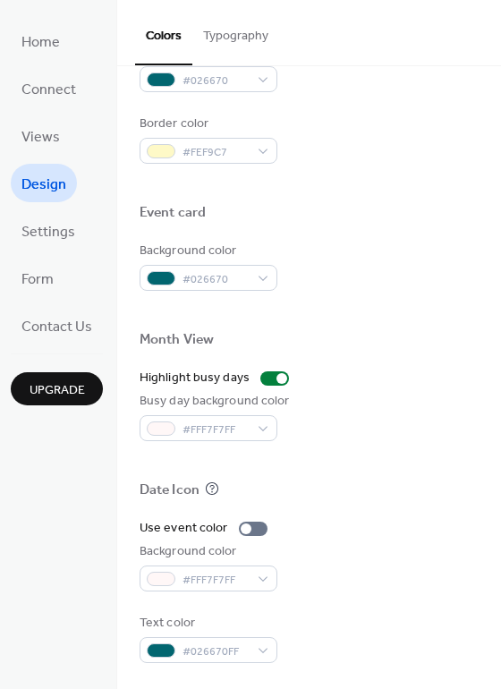
click at [382, 593] on div "Use event color Background color #FFF7F7FF Text color #026670FF" at bounding box center [309, 591] width 339 height 144
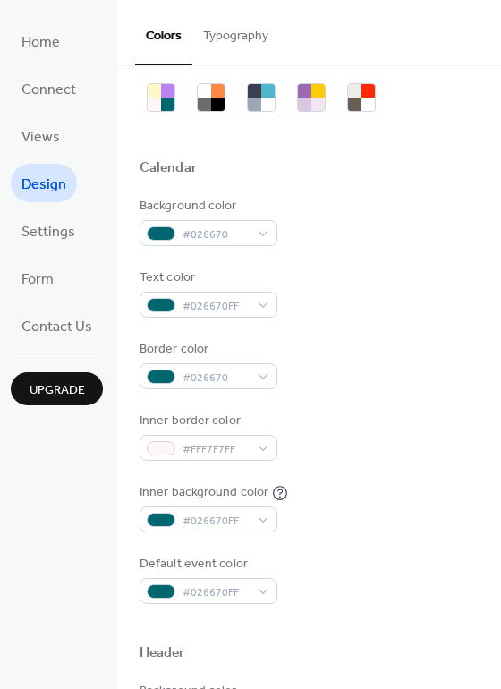
scroll to position [0, 0]
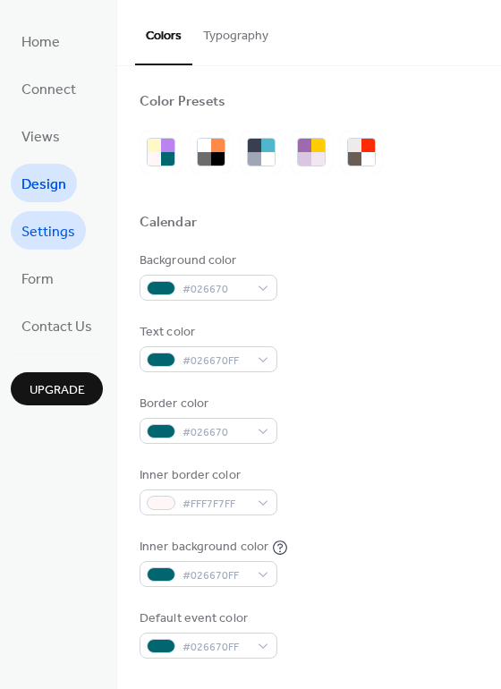
click at [73, 232] on span "Settings" at bounding box center [48, 232] width 54 height 28
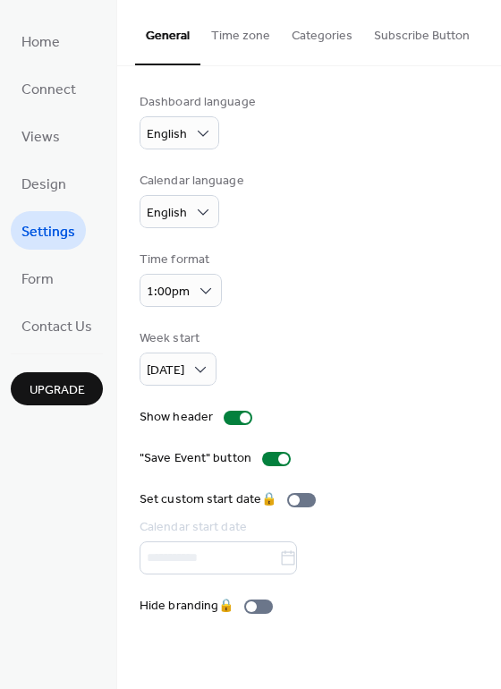
click at [306, 32] on button "Categories" at bounding box center [322, 32] width 82 height 64
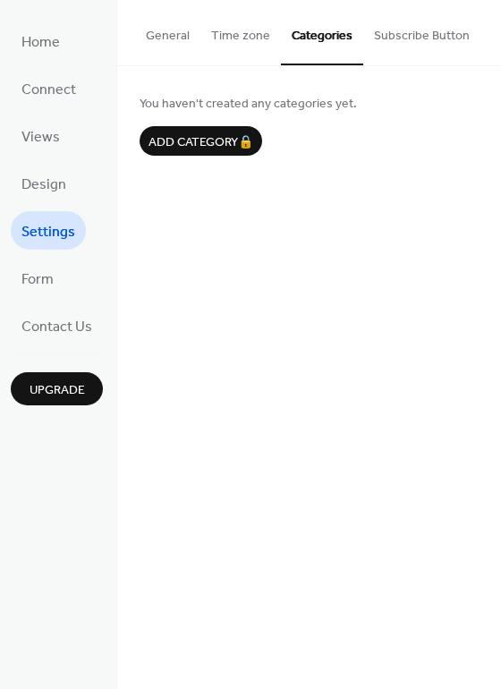
click at [405, 38] on button "Subscribe Button" at bounding box center [421, 32] width 117 height 64
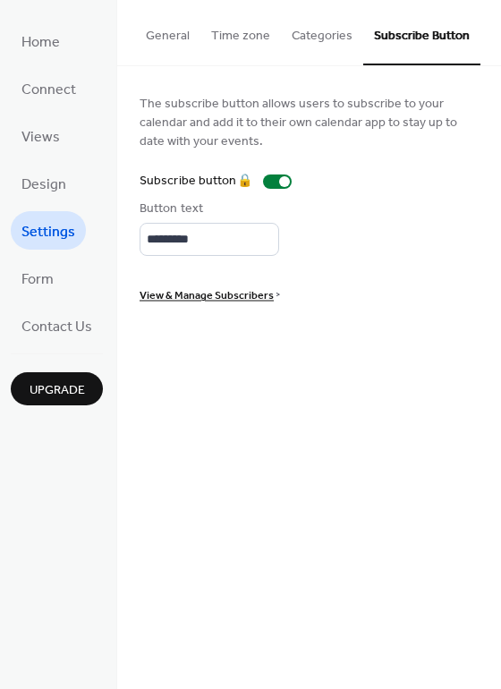
click at [209, 30] on button "Time zone" at bounding box center [241, 32] width 81 height 64
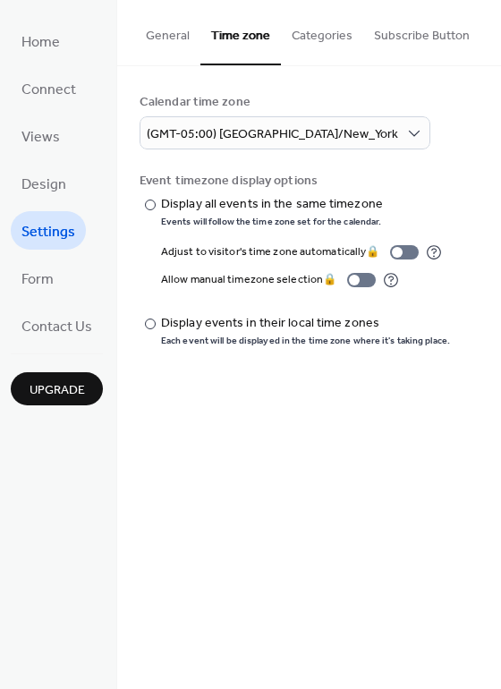
click at [165, 38] on button "General" at bounding box center [167, 32] width 65 height 64
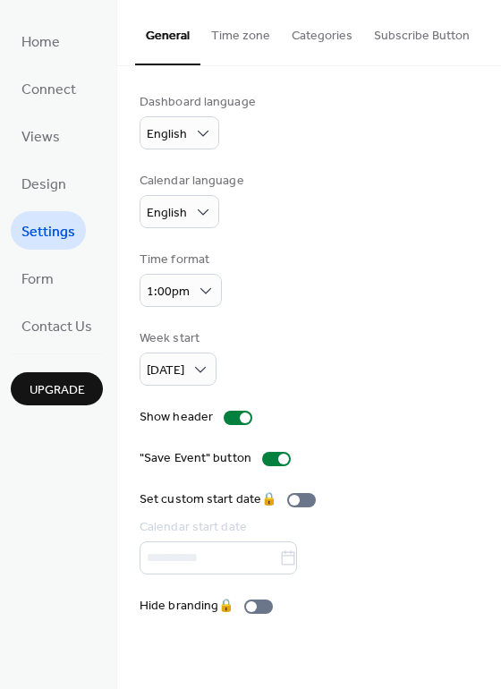
click at [64, 276] on ul "Home Connect Views Design Settings Form Contact Us" at bounding box center [57, 182] width 92 height 323
click at [45, 277] on span "Form" at bounding box center [37, 280] width 32 height 28
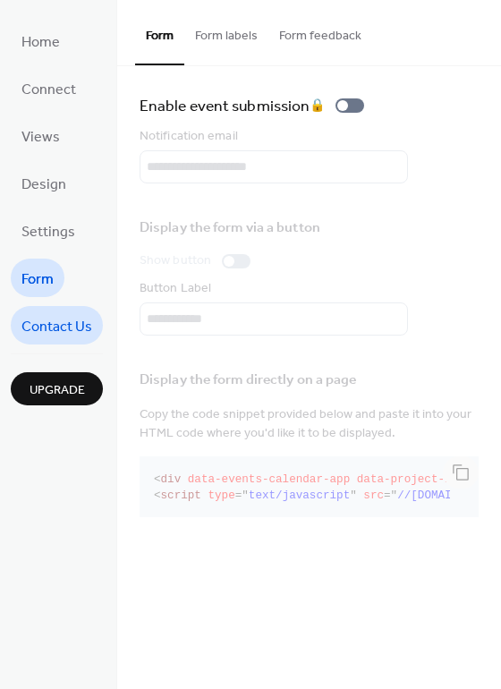
click at [74, 325] on span "Contact Us" at bounding box center [56, 327] width 71 height 28
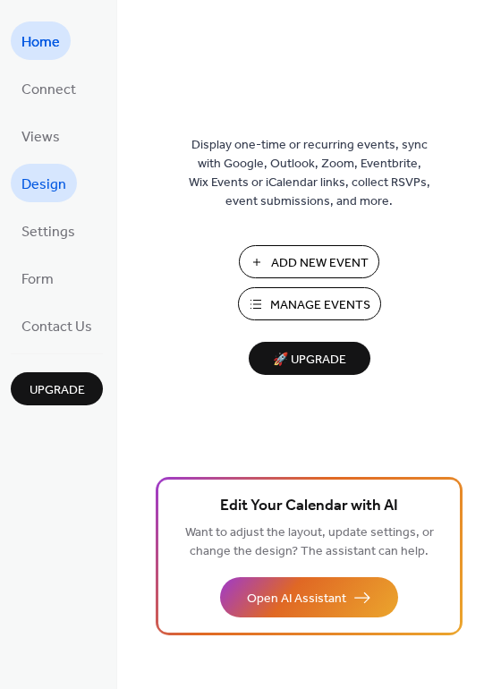
click at [63, 175] on span "Design" at bounding box center [43, 185] width 45 height 28
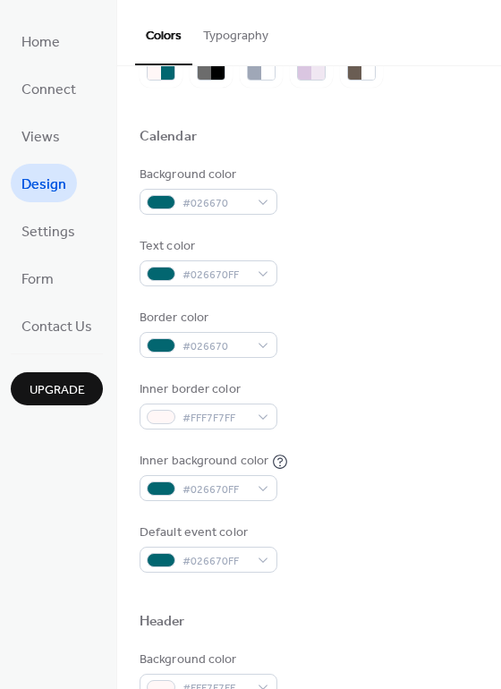
scroll to position [90, 0]
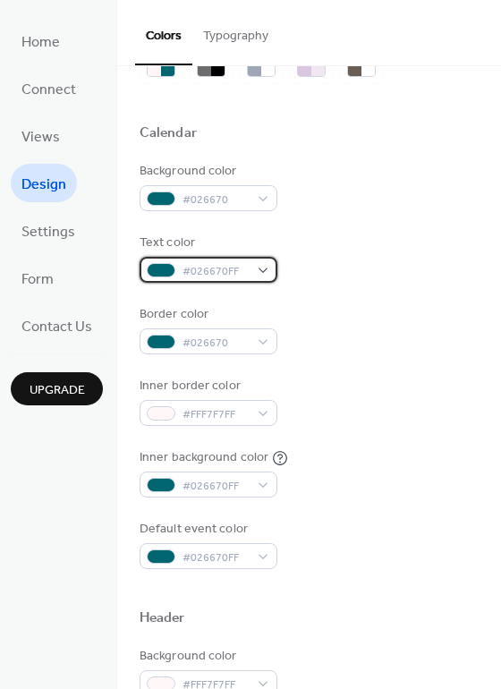
click at [260, 268] on div "#026670FF" at bounding box center [209, 270] width 138 height 26
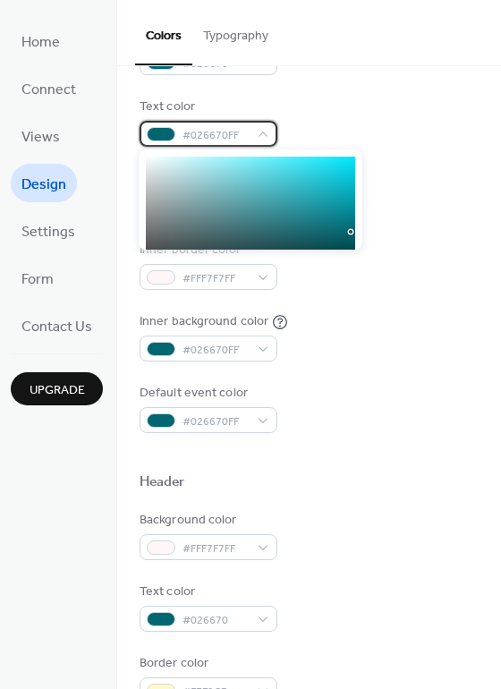
scroll to position [179, 0]
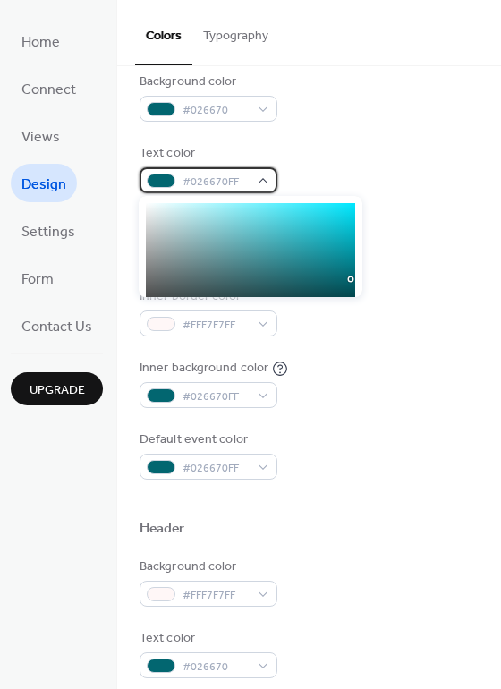
click at [193, 182] on span "#026670FF" at bounding box center [216, 182] width 66 height 19
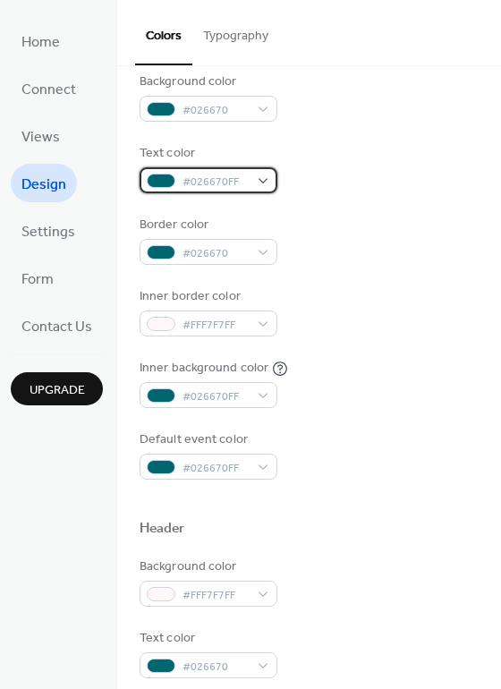
click at [235, 175] on span "#026670FF" at bounding box center [216, 182] width 66 height 19
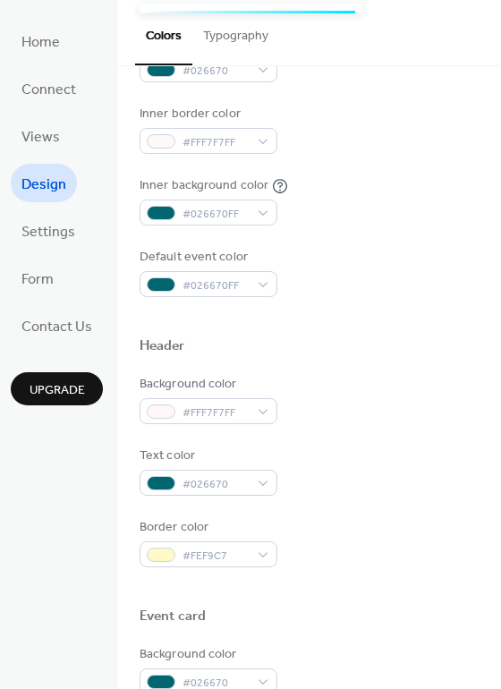
scroll to position [358, 0]
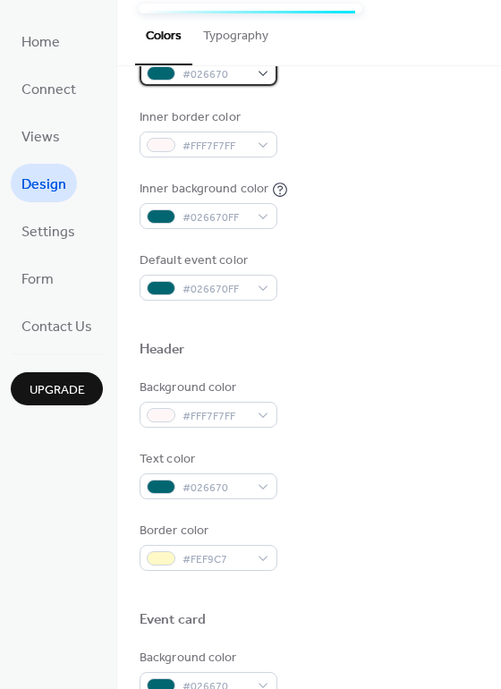
click at [223, 85] on body "Home Connect Views Design Settings Form Contact Us Upgrade Design Upgrade Color…" at bounding box center [250, 344] width 501 height 689
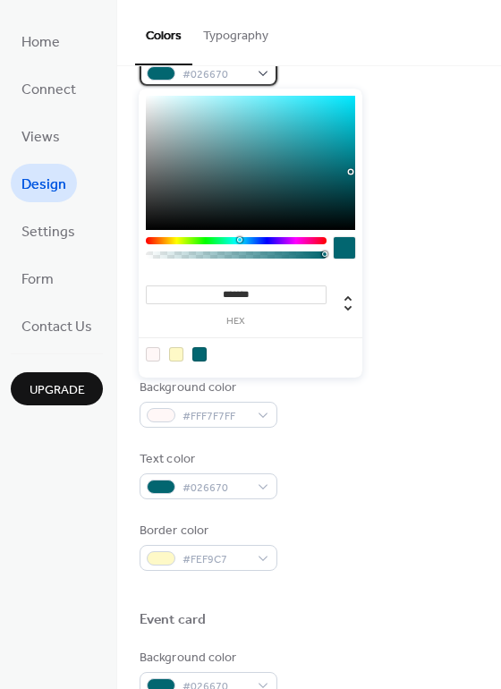
click at [232, 81] on span "#026670" at bounding box center [216, 74] width 66 height 19
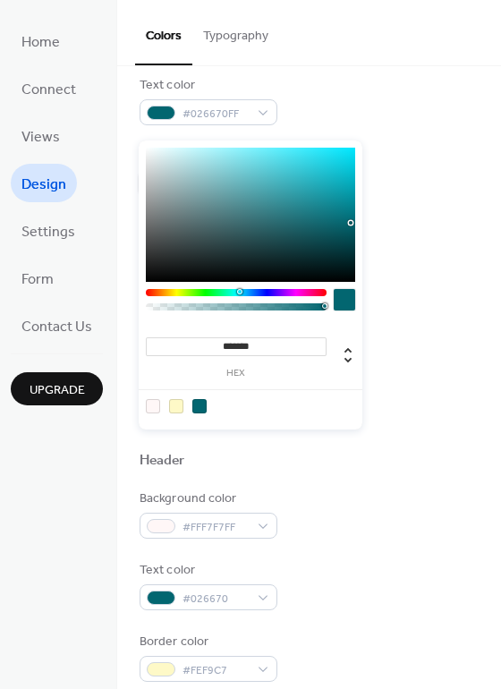
scroll to position [233, 0]
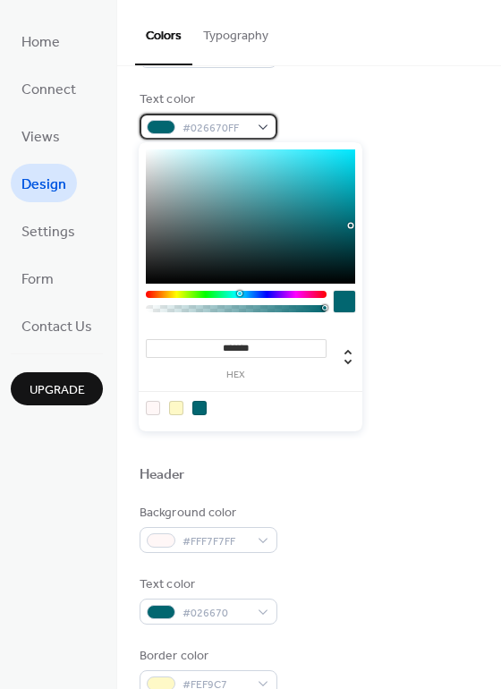
click at [241, 120] on span "#026670FF" at bounding box center [216, 128] width 66 height 19
click at [154, 409] on div at bounding box center [153, 408] width 14 height 14
type input "*******"
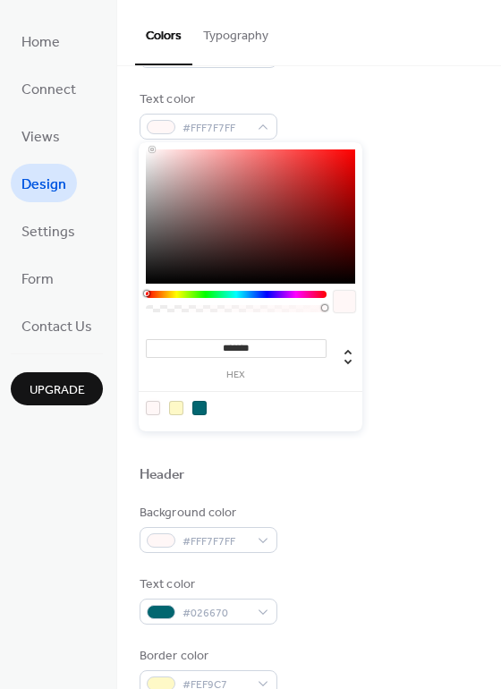
click at [433, 212] on div "Background color #026670 Text color #FFF7F7FF Border color #026670 Inner border…" at bounding box center [309, 222] width 339 height 407
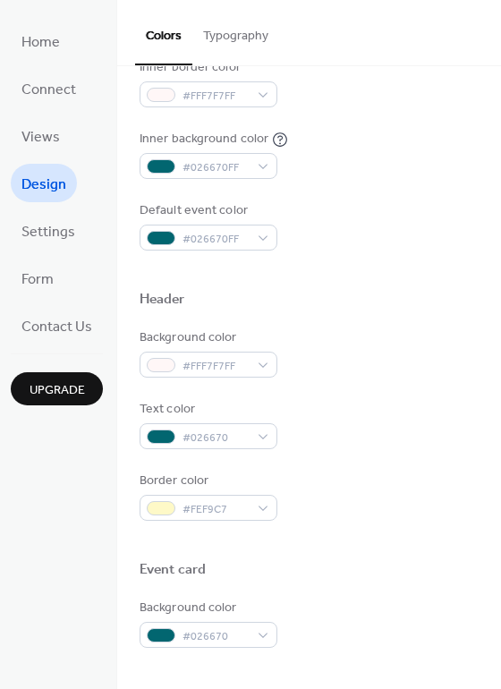
scroll to position [412, 0]
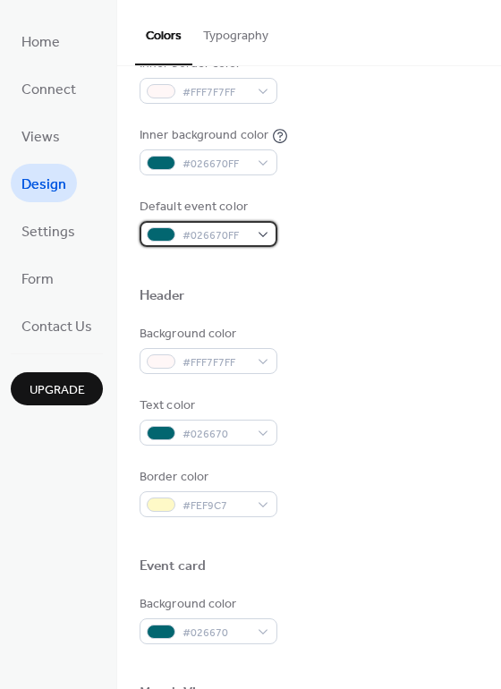
click at [220, 228] on span "#026670FF" at bounding box center [216, 235] width 66 height 19
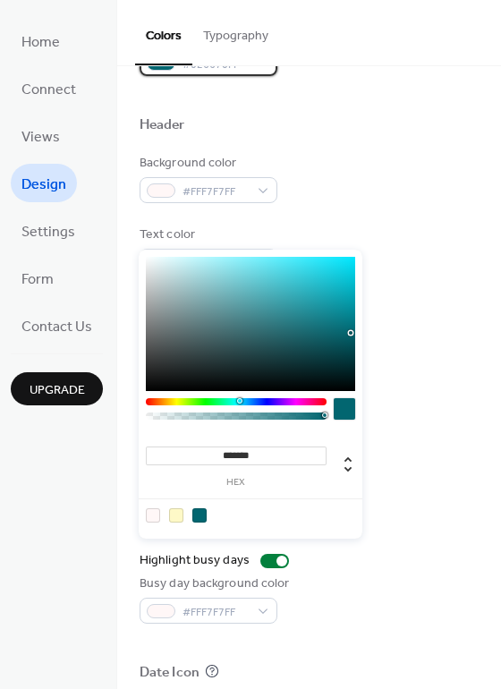
scroll to position [591, 0]
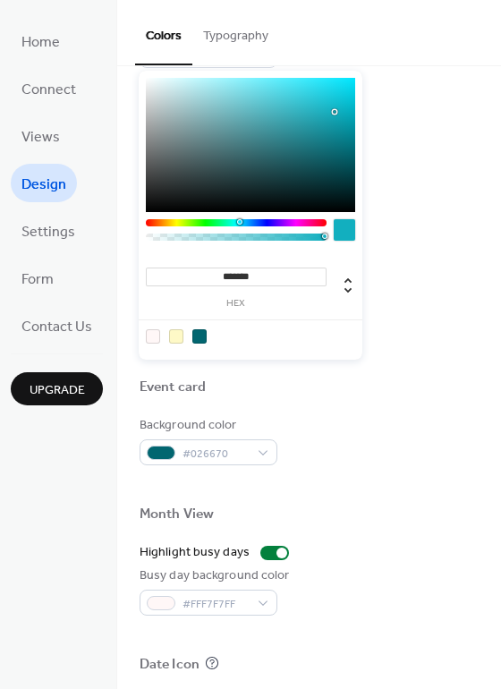
click at [336, 112] on div at bounding box center [250, 145] width 209 height 134
click at [342, 292] on icon at bounding box center [347, 285] width 21 height 21
type input "***"
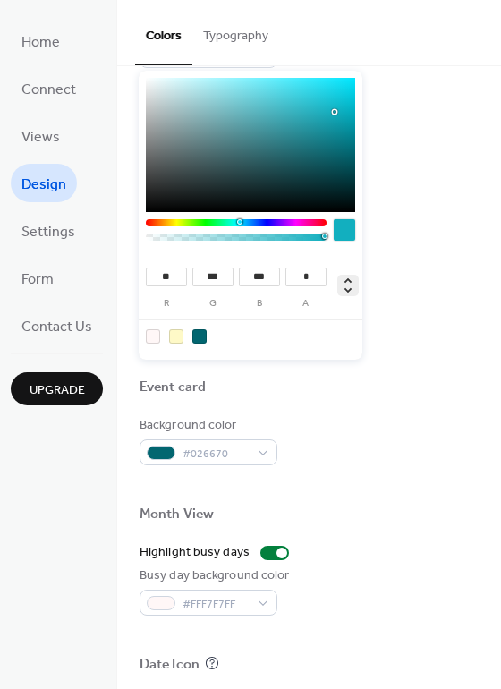
type input "***"
click at [342, 292] on icon at bounding box center [347, 285] width 21 height 21
click at [179, 339] on div at bounding box center [176, 336] width 14 height 14
type input "*******"
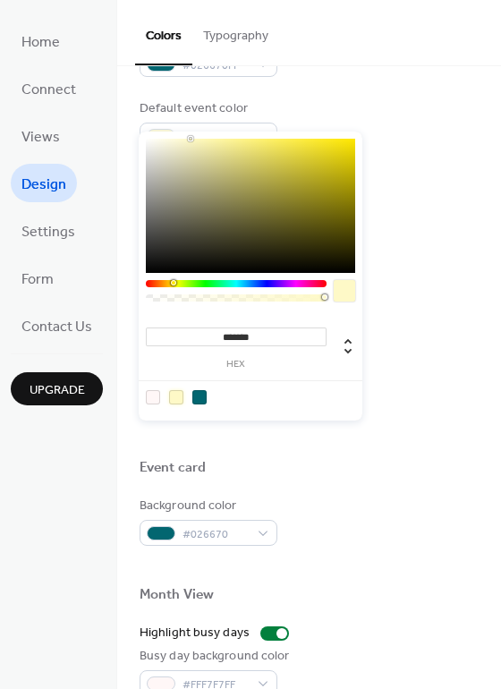
scroll to position [501, 0]
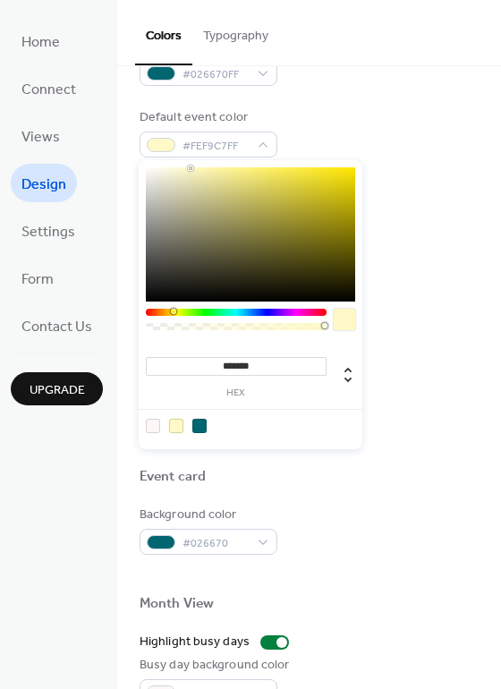
click at [397, 233] on div at bounding box center [309, 228] width 339 height 14
click at [222, 146] on span "#FEF9C7FF" at bounding box center [216, 146] width 66 height 19
click at [153, 424] on div at bounding box center [153, 426] width 14 height 14
type input "*******"
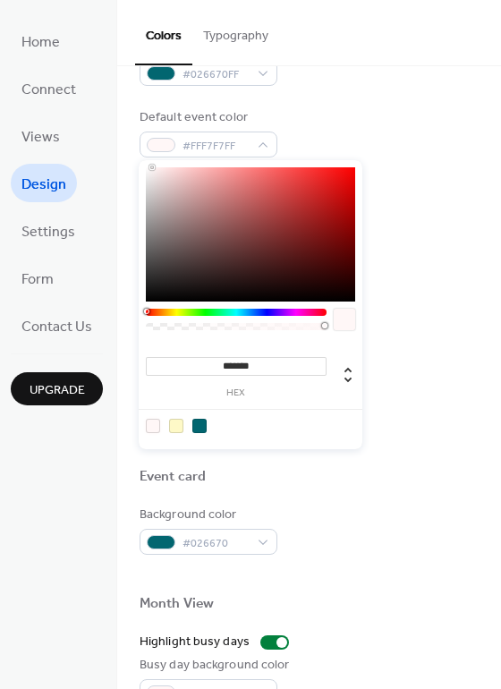
click at [357, 110] on div "Default event color #FFF7F7FF" at bounding box center [309, 132] width 339 height 49
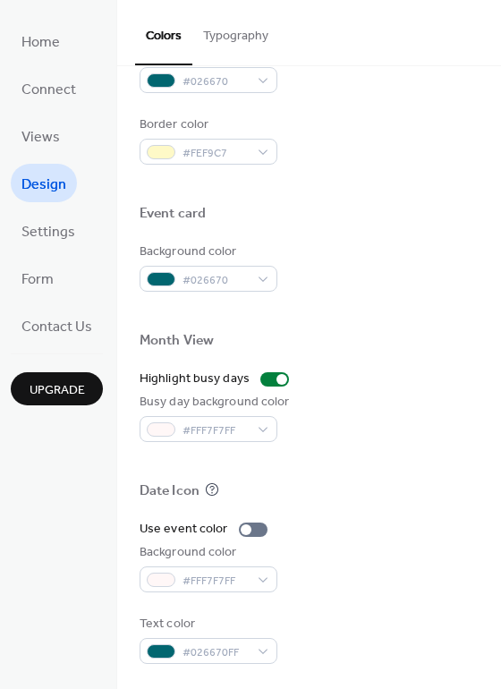
scroll to position [765, 0]
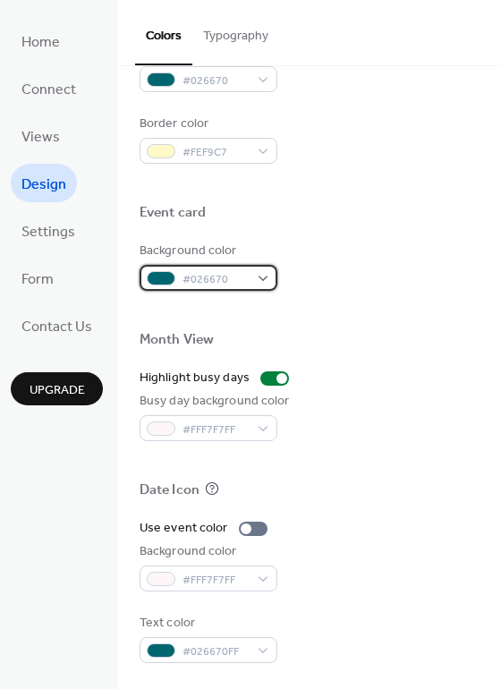
click at [239, 282] on span "#026670" at bounding box center [216, 279] width 66 height 19
click at [346, 222] on div "Event card" at bounding box center [309, 215] width 339 height 23
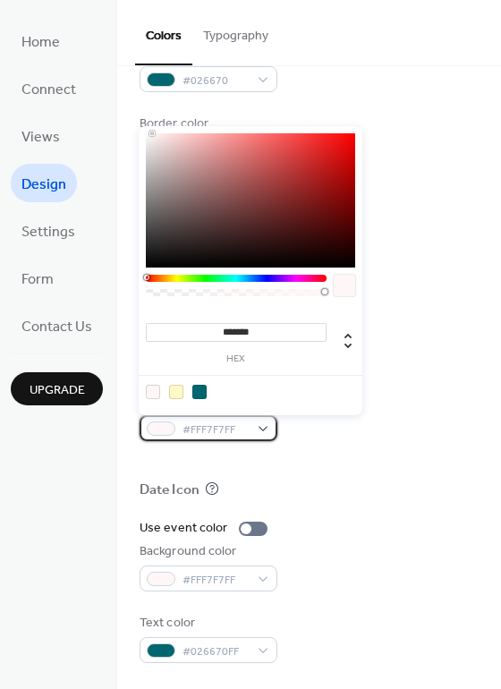
click at [259, 419] on div "#FFF7F7FF" at bounding box center [209, 428] width 138 height 26
click at [192, 392] on div at bounding box center [199, 392] width 14 height 14
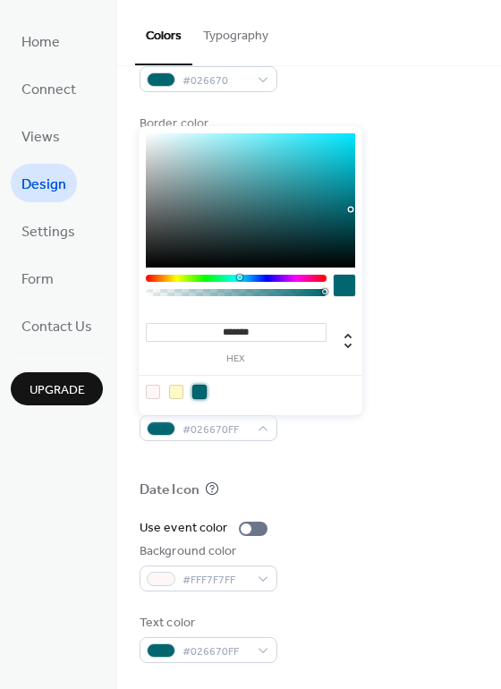
type input "*******"
click at [348, 181] on div at bounding box center [250, 200] width 209 height 134
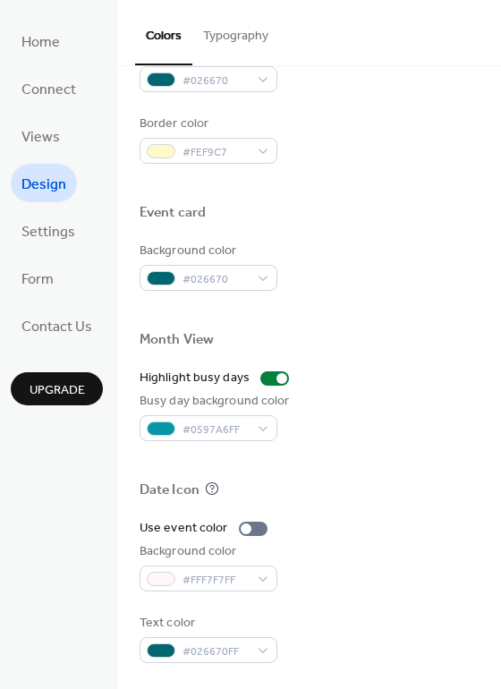
click at [407, 318] on div at bounding box center [309, 311] width 339 height 40
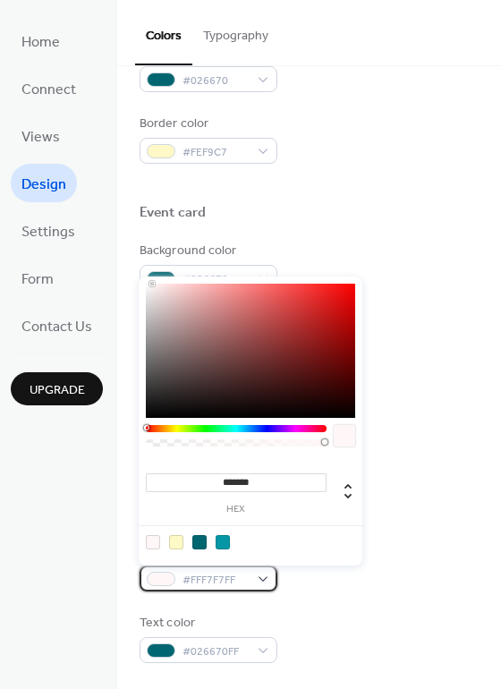
click at [264, 576] on div "#FFF7F7FF" at bounding box center [209, 579] width 138 height 26
click at [202, 543] on div at bounding box center [199, 542] width 14 height 14
type input "*******"
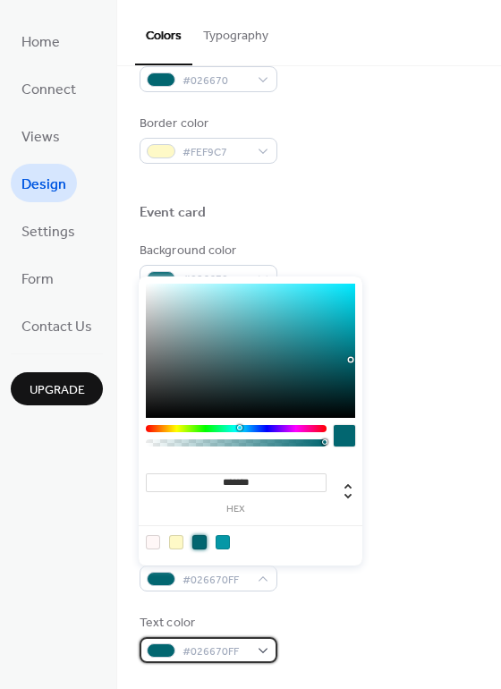
click at [207, 648] on span "#026670FF" at bounding box center [216, 652] width 66 height 19
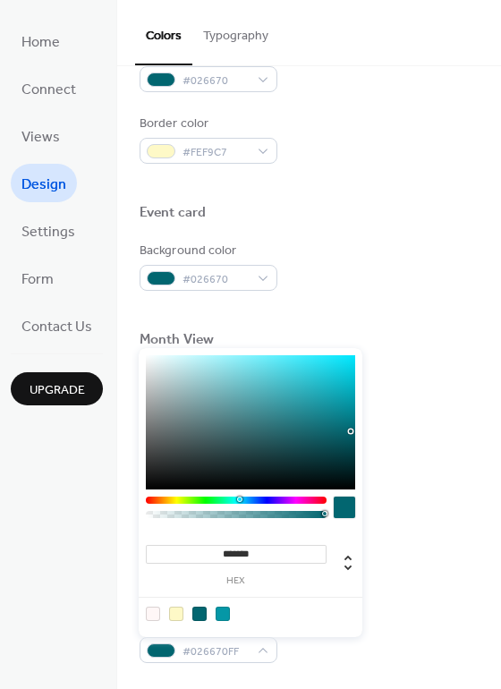
click at [144, 608] on div at bounding box center [250, 613] width 227 height 33
click at [153, 612] on div at bounding box center [153, 614] width 14 height 14
type input "*******"
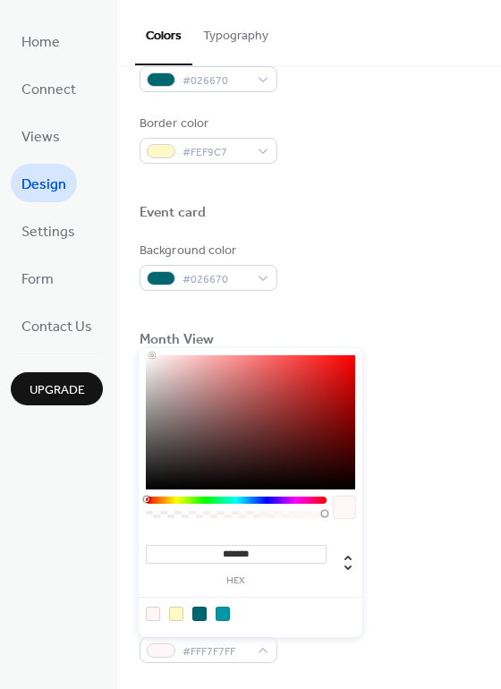
click at [438, 339] on div "Month View" at bounding box center [309, 342] width 339 height 23
